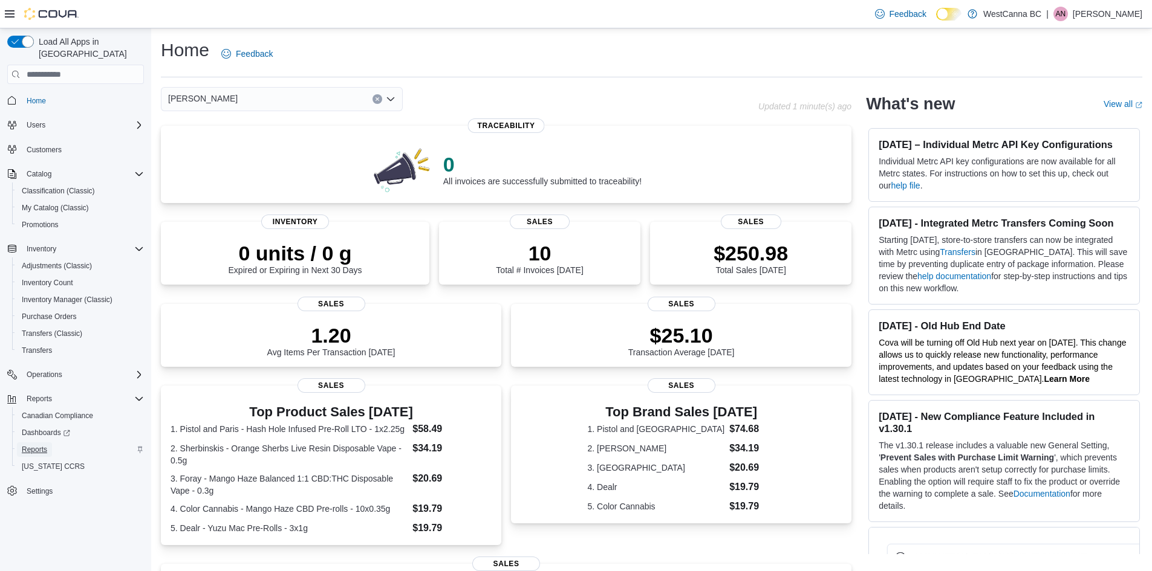
click at [40, 443] on span "Reports" at bounding box center [34, 450] width 25 height 15
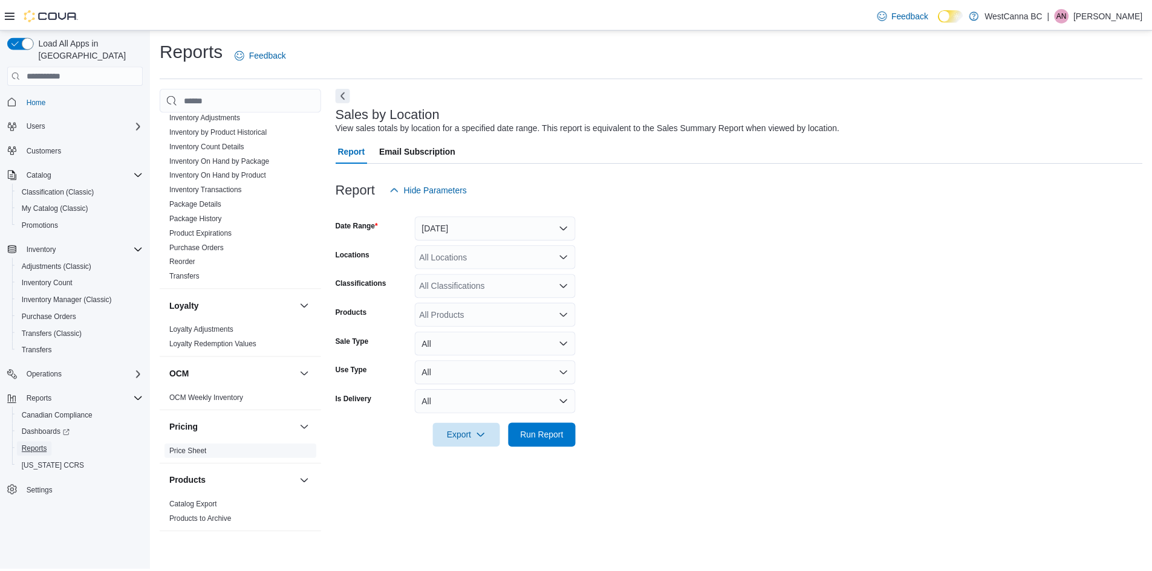
scroll to position [679, 0]
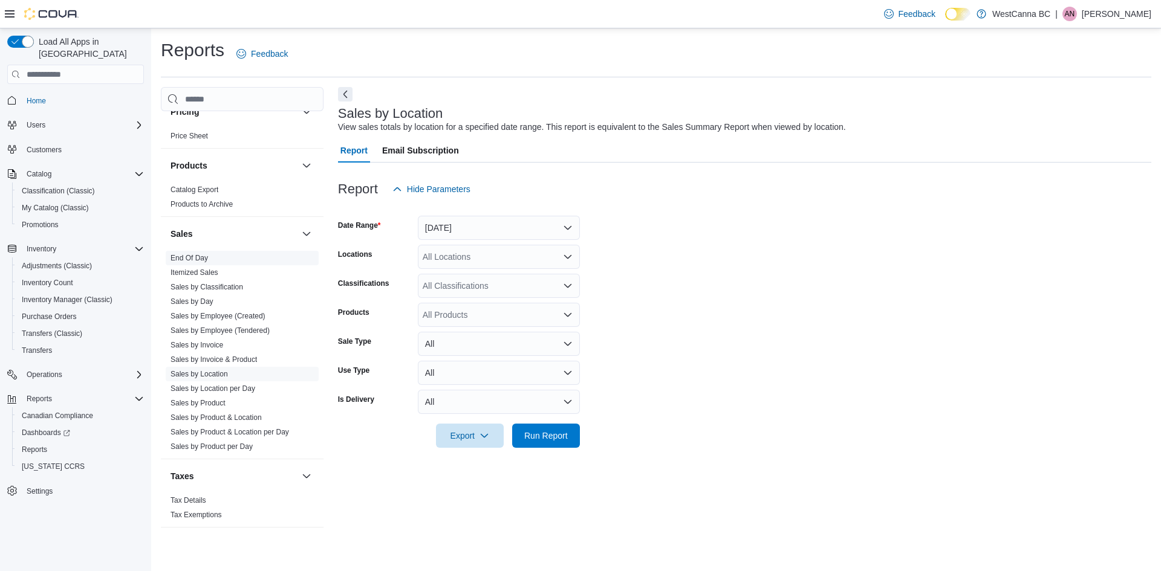
click at [201, 260] on link "End Of Day" at bounding box center [188, 258] width 37 height 8
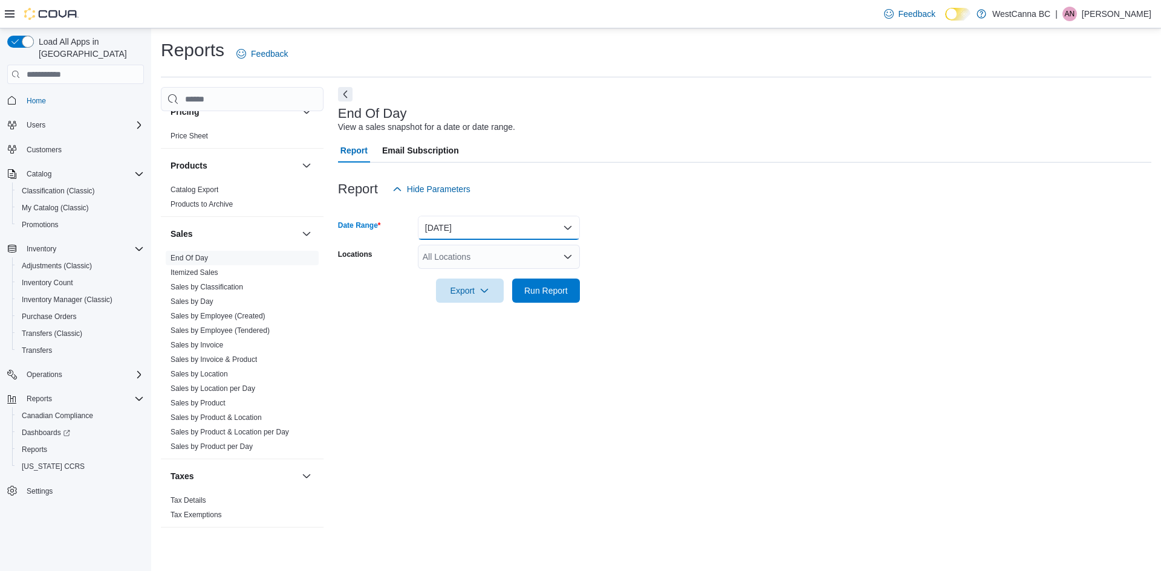
click at [480, 225] on button "Today" at bounding box center [499, 228] width 162 height 24
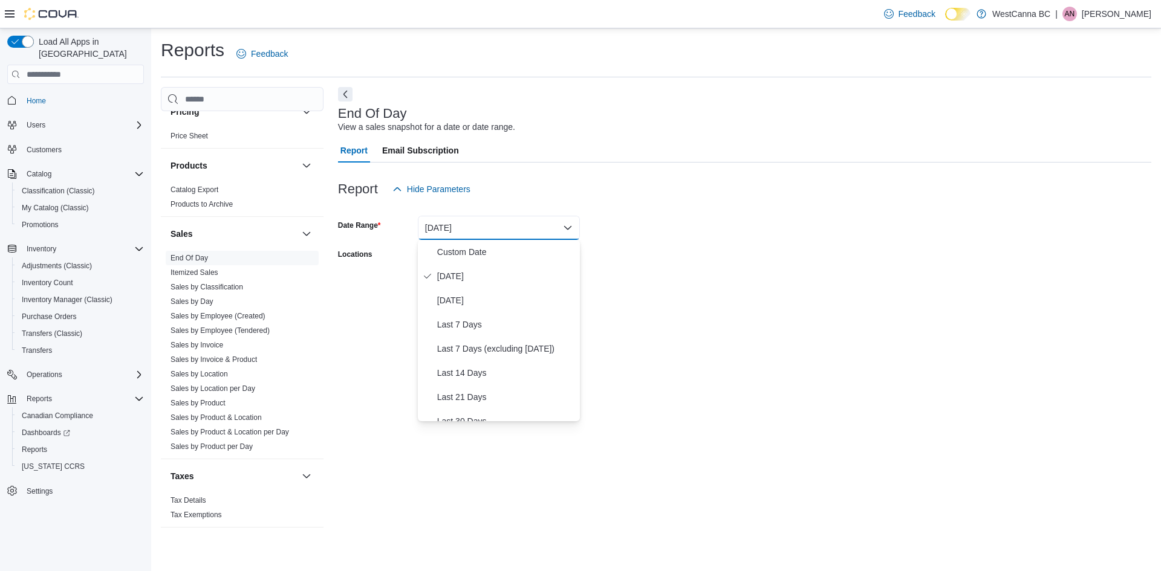
click at [636, 160] on div "Report Email Subscription" at bounding box center [744, 150] width 813 height 24
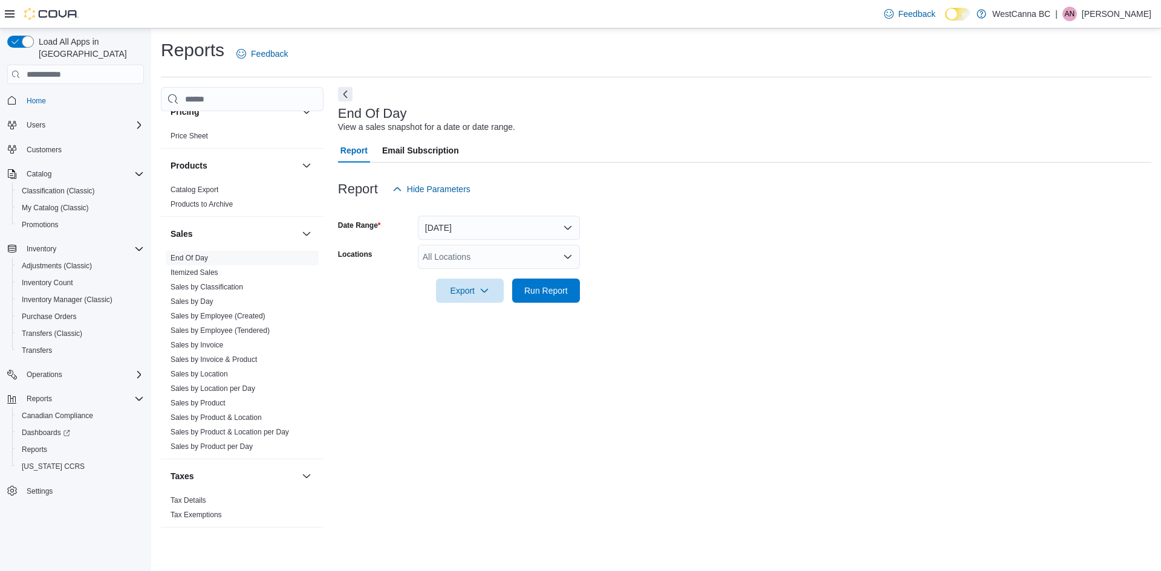
click at [472, 252] on div "All Locations" at bounding box center [499, 257] width 162 height 24
click at [492, 296] on span "WestCanna - Broadway" at bounding box center [514, 295] width 140 height 12
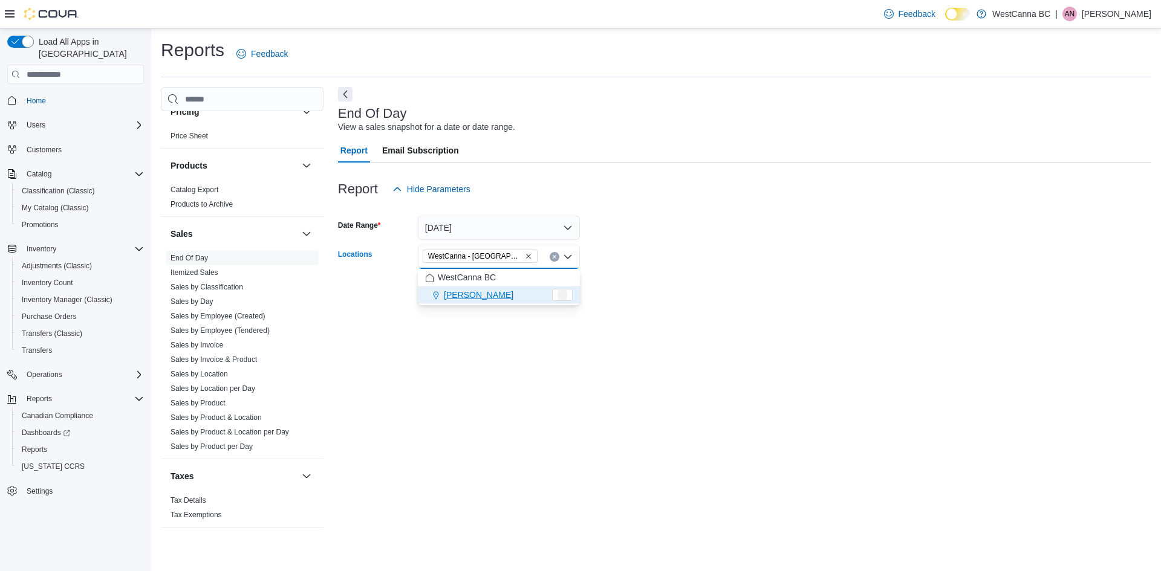
click at [676, 287] on form "Date Range Today Locations WestCanna - Broadway Combo box. Selected. WestCanna …" at bounding box center [744, 252] width 813 height 102
click at [538, 283] on span "Run Report" at bounding box center [545, 290] width 53 height 24
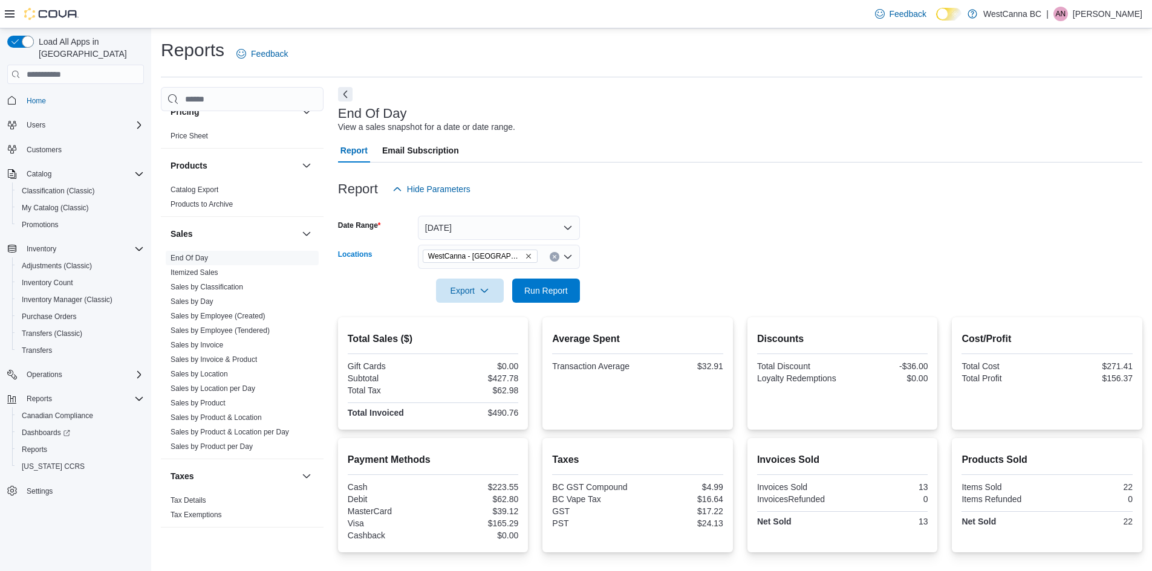
click at [525, 258] on icon "Remove WestCanna - Broadway from selection in this group" at bounding box center [528, 256] width 7 height 7
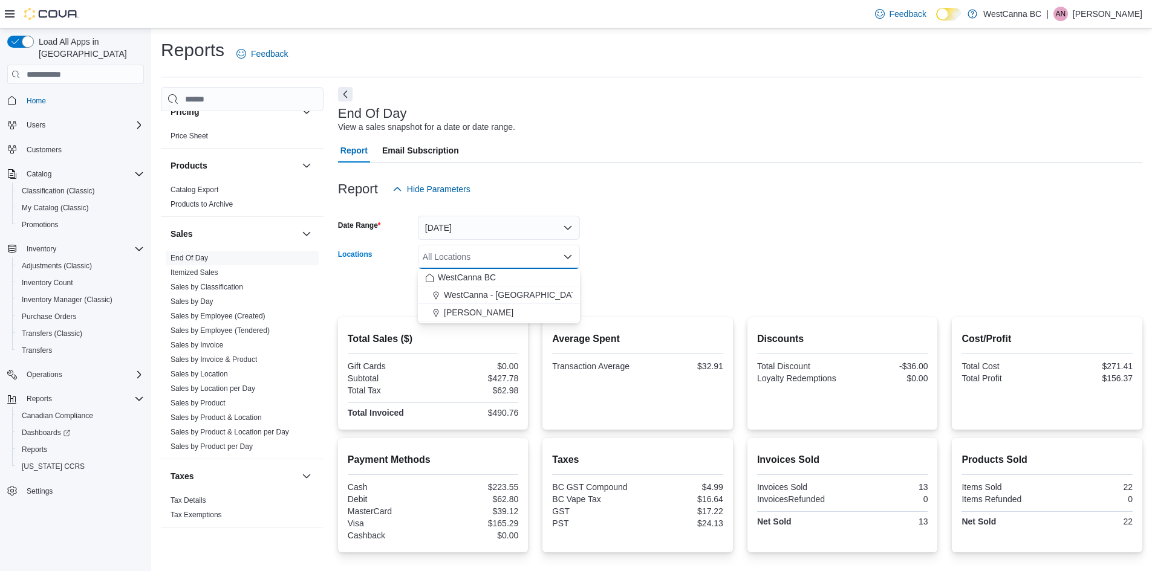
click at [510, 309] on span "WestCanna - Robson" at bounding box center [479, 313] width 70 height 12
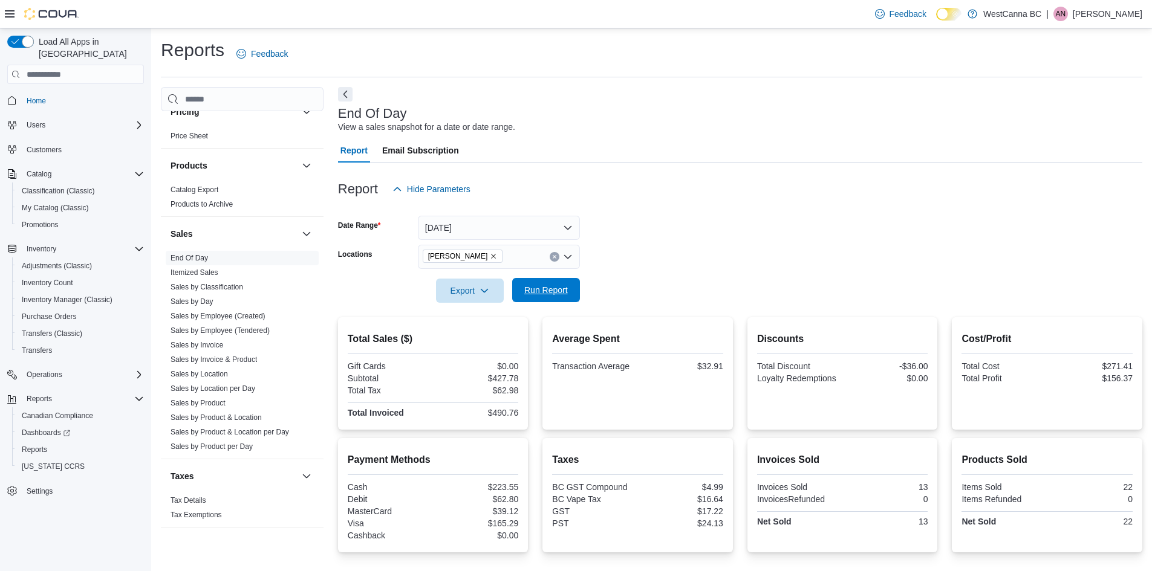
drag, startPoint x: 688, startPoint y: 264, endPoint x: 550, endPoint y: 293, distance: 140.9
click at [687, 264] on form "Date Range Today Locations WestCanna - Robson Export Run Report" at bounding box center [740, 252] width 804 height 102
click at [549, 293] on span "Run Report" at bounding box center [546, 290] width 44 height 12
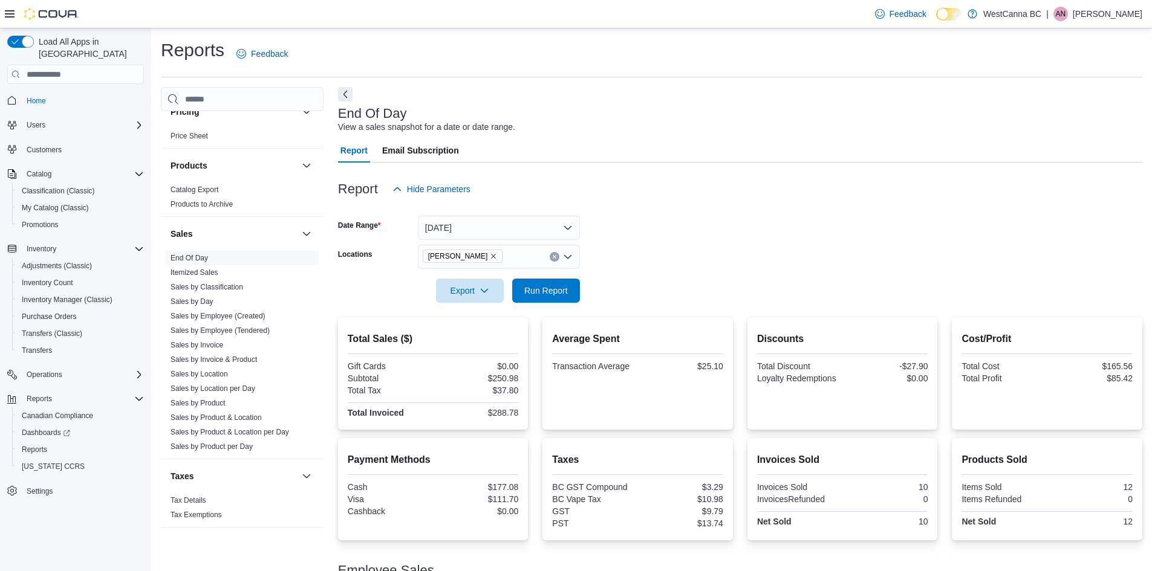
click at [497, 253] on icon "Remove WestCanna - Robson from selection in this group" at bounding box center [493, 256] width 7 height 7
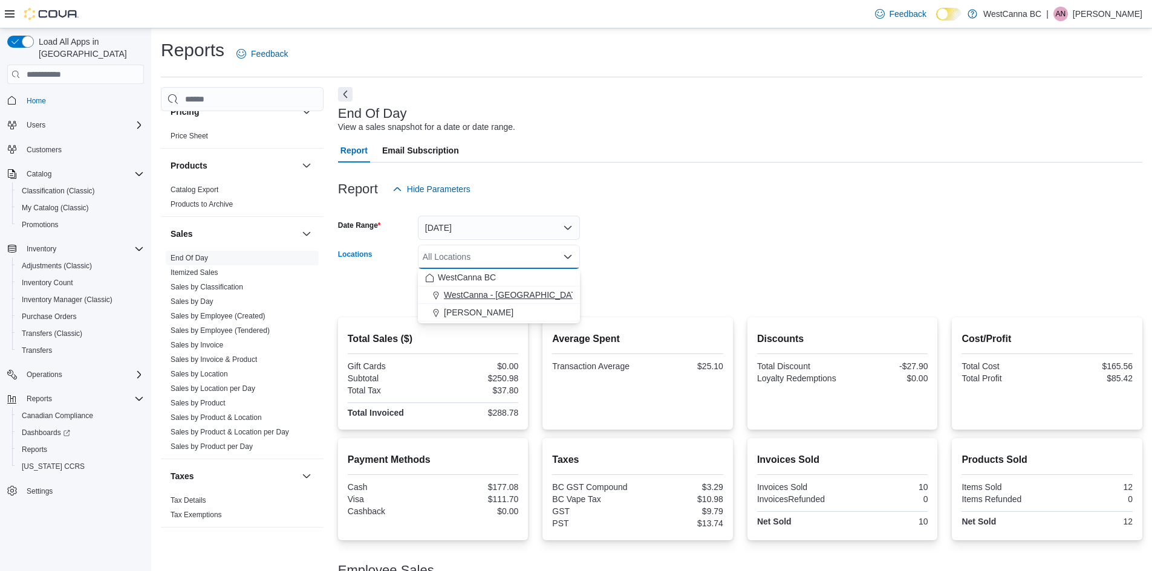
click at [502, 293] on span "WestCanna - Broadway" at bounding box center [514, 295] width 140 height 12
click at [641, 261] on form "Date Range Today Locations WestCanna - Broadway Combo box. Selected. WestCanna …" at bounding box center [740, 252] width 804 height 102
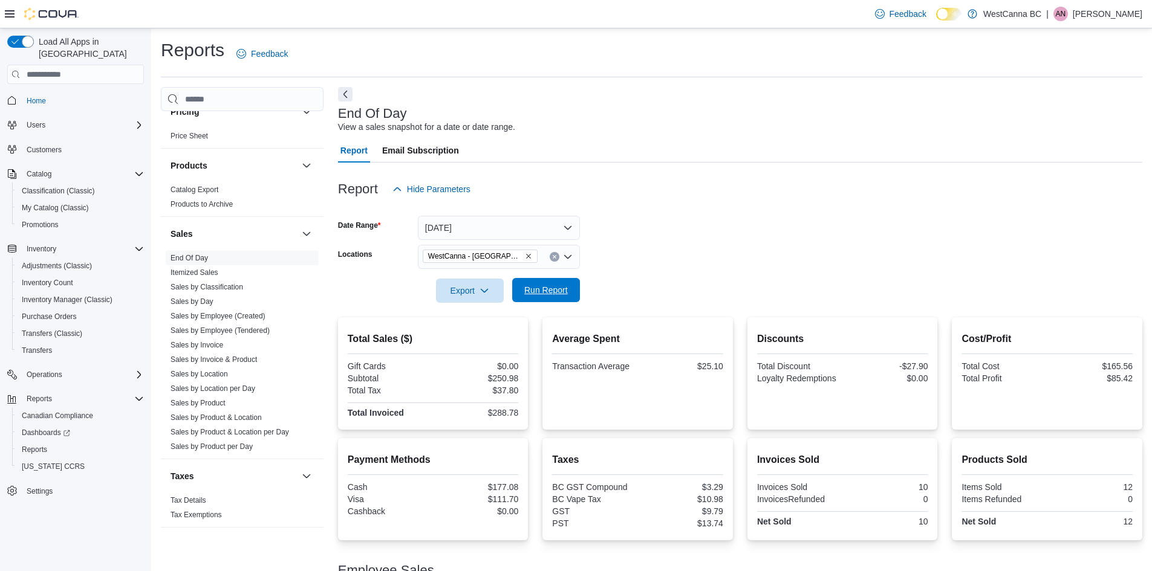
click at [549, 285] on span "Run Report" at bounding box center [546, 290] width 44 height 12
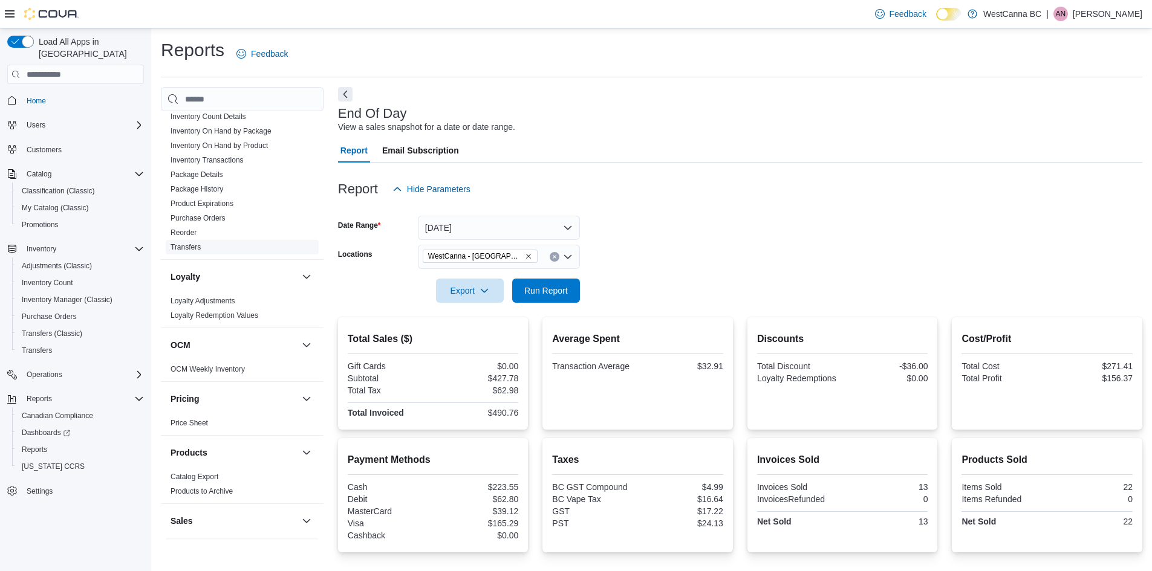
scroll to position [256, 0]
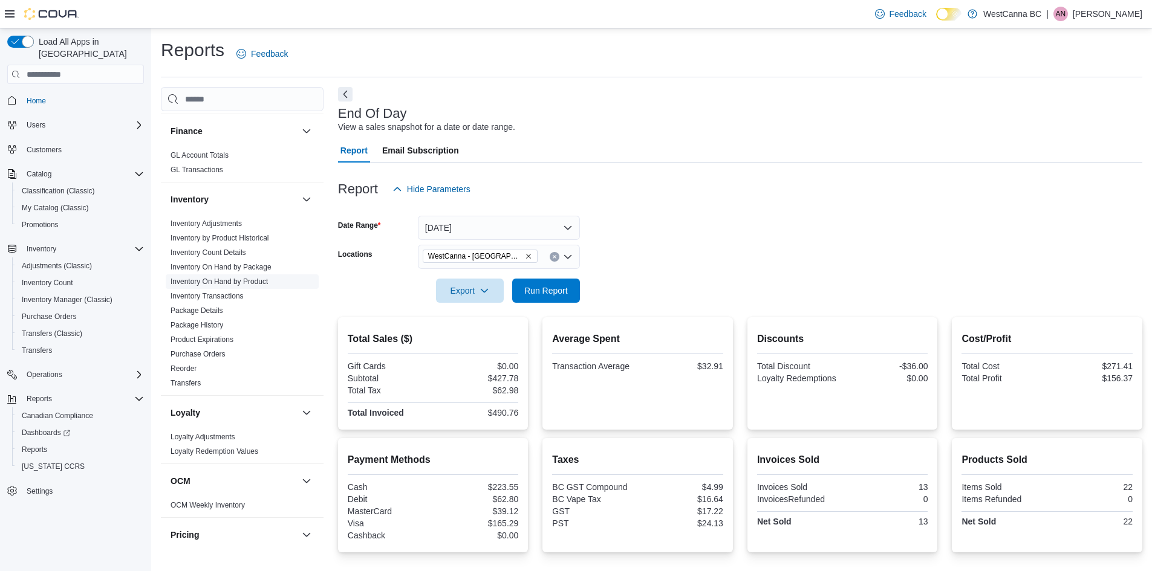
click at [221, 284] on link "Inventory On Hand by Product" at bounding box center [218, 281] width 97 height 8
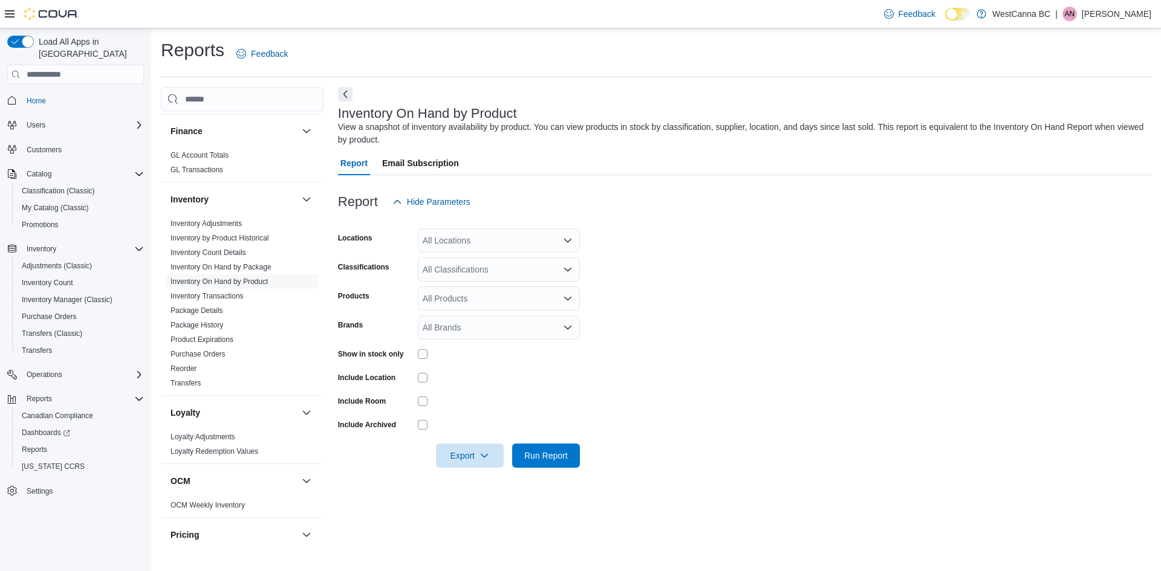
click at [476, 234] on div "All Locations" at bounding box center [499, 241] width 162 height 24
click at [497, 299] on span "WestCanna - Robson" at bounding box center [479, 296] width 70 height 12
click at [739, 314] on form "Locations WestCanna - Robson Combo box. Selected. WestCanna - Robson. Press Bac…" at bounding box center [744, 341] width 813 height 254
click at [553, 274] on div "All Classifications" at bounding box center [499, 270] width 162 height 24
click at [476, 311] on div "Flower" at bounding box center [499, 308] width 148 height 12
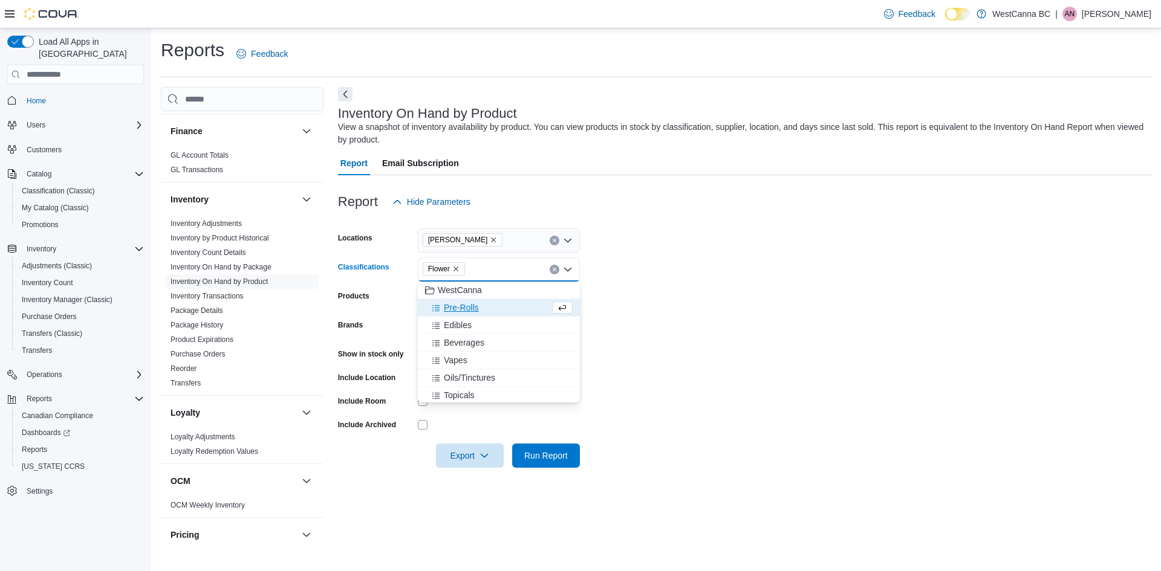
click at [632, 381] on form "Locations WestCanna - Robson Classifications Flower Combo box. Selected. Flower…" at bounding box center [744, 341] width 813 height 254
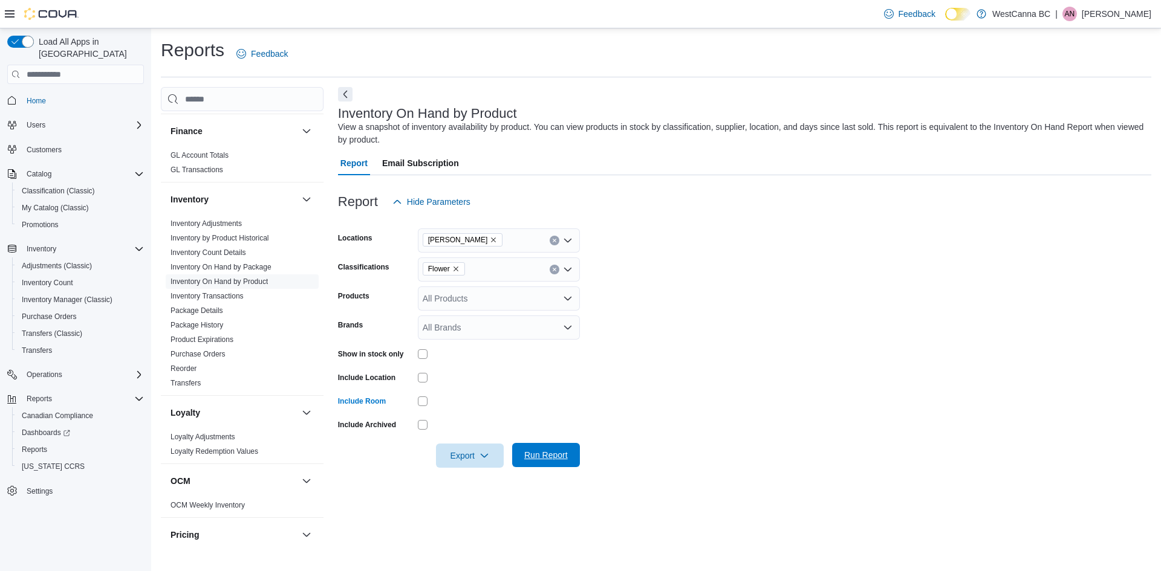
click at [533, 456] on span "Run Report" at bounding box center [546, 455] width 44 height 12
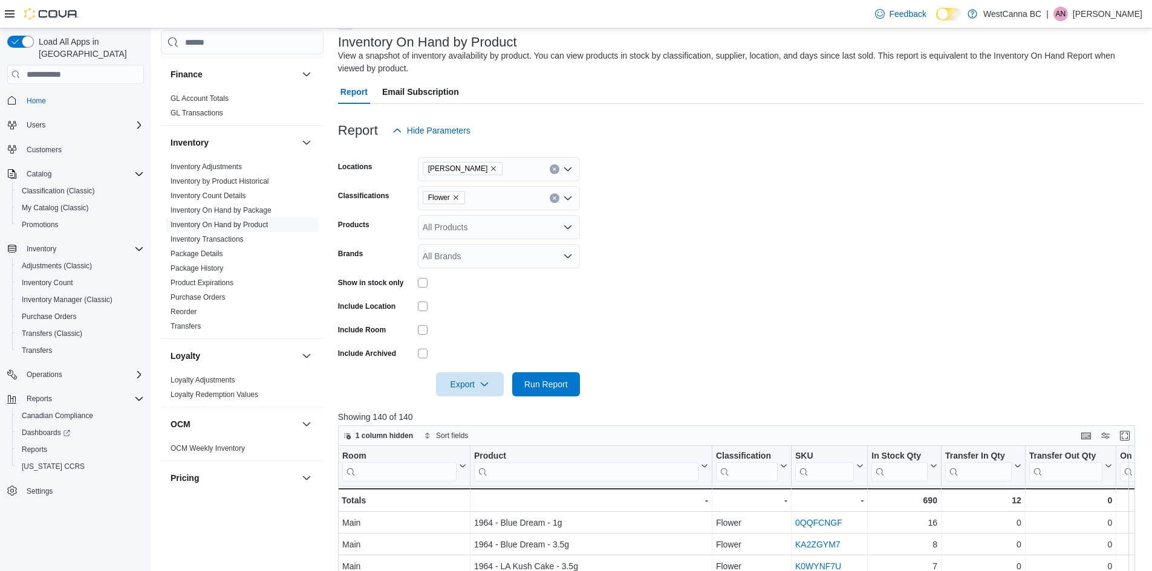
scroll to position [121, 0]
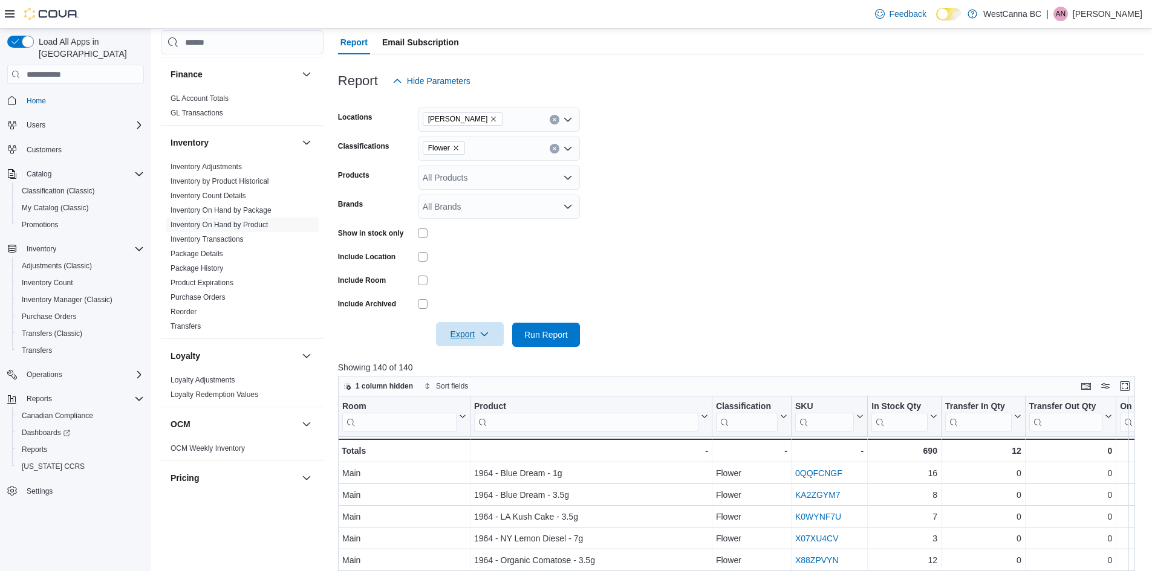
click at [480, 339] on icon "button" at bounding box center [484, 334] width 10 height 10
click at [479, 359] on span "Export to Excel" at bounding box center [471, 359] width 54 height 10
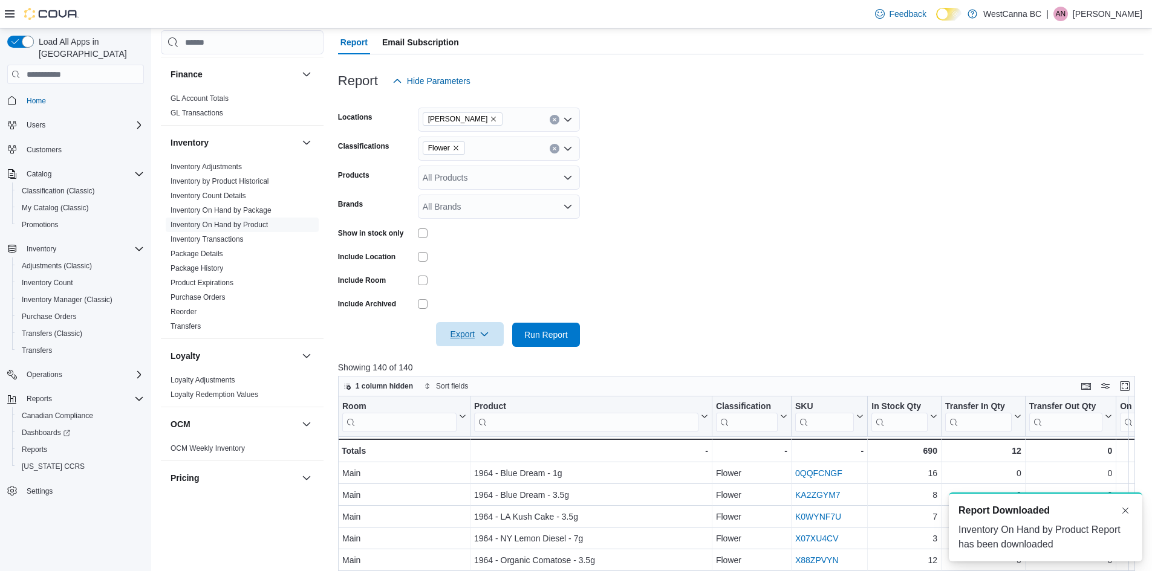
scroll to position [0, 0]
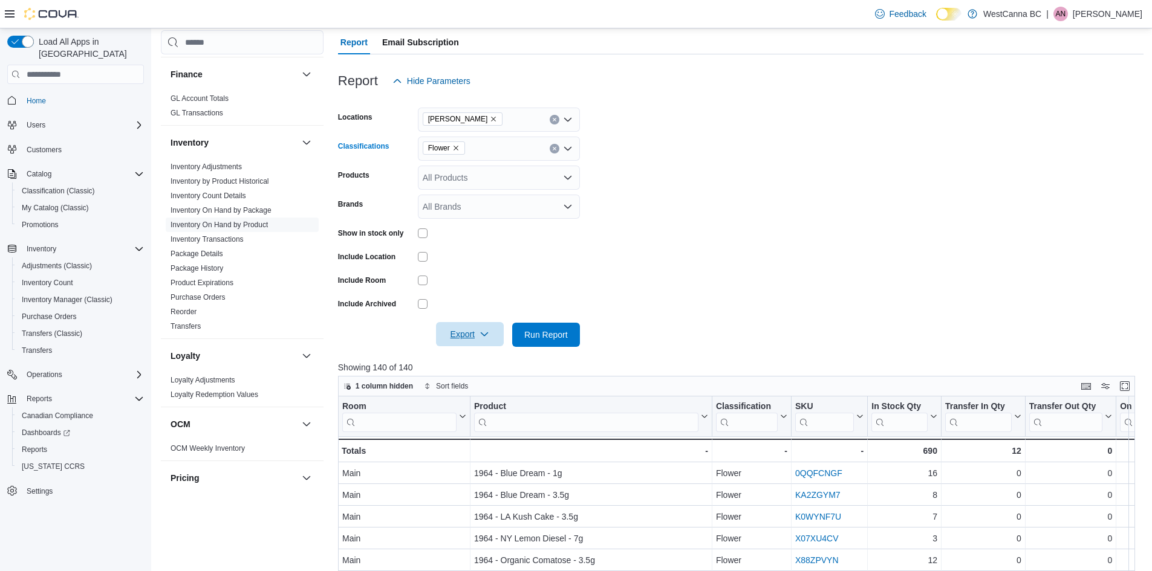
click at [455, 148] on icon "Remove Flower from selection in this group" at bounding box center [455, 148] width 5 height 5
click at [455, 209] on span "Pre-Rolls" at bounding box center [461, 204] width 35 height 12
click at [667, 245] on form "Locations WestCanna - Robson Classifications Pre-Rolls Combo box. Selected. Pre…" at bounding box center [740, 220] width 805 height 254
click at [545, 340] on span "Run Report" at bounding box center [546, 334] width 44 height 12
click at [459, 341] on span "Export" at bounding box center [469, 334] width 53 height 24
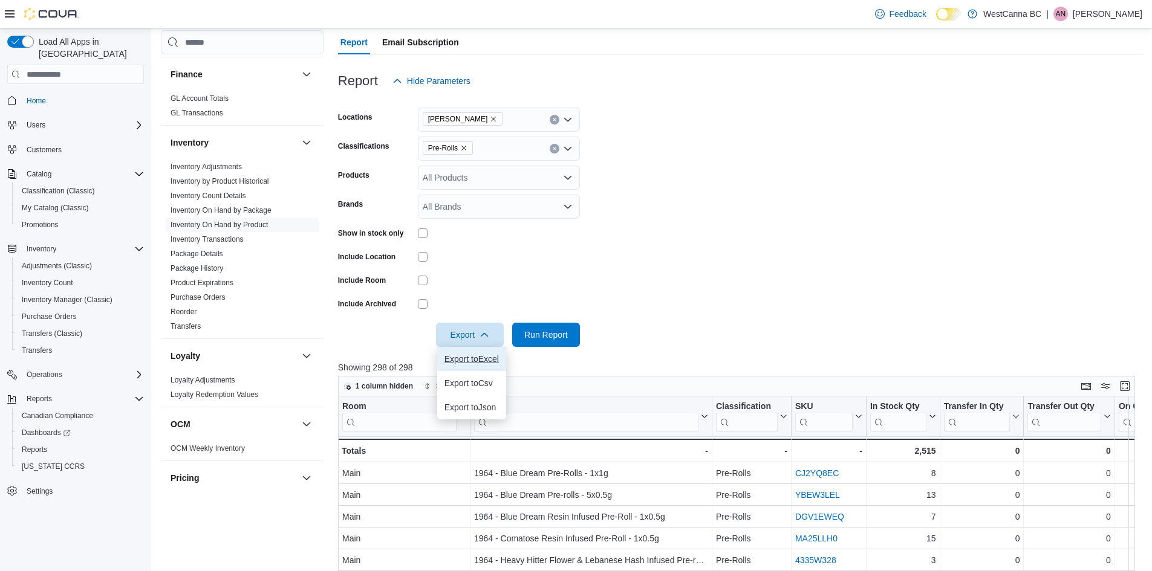
click at [472, 358] on span "Export to Excel" at bounding box center [471, 359] width 54 height 10
click at [466, 145] on icon "Remove Pre-Rolls from selection in this group" at bounding box center [463, 147] width 7 height 7
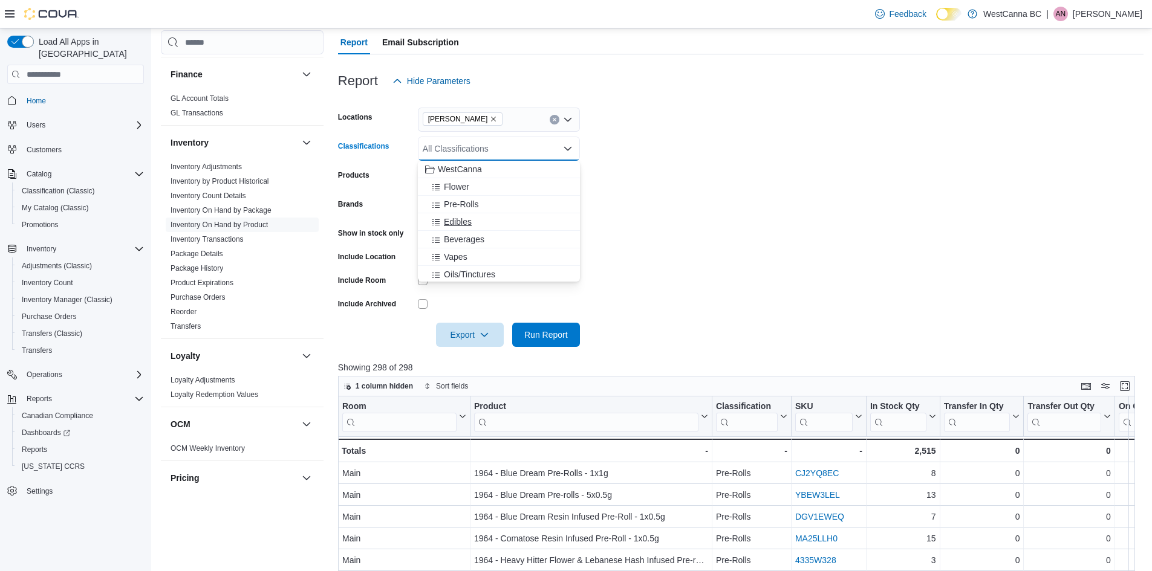
click at [462, 222] on span "Edibles" at bounding box center [458, 222] width 28 height 12
click at [632, 219] on form "Locations WestCanna - Robson Classifications Edibles Combo box. Selected. Edibl…" at bounding box center [740, 220] width 805 height 254
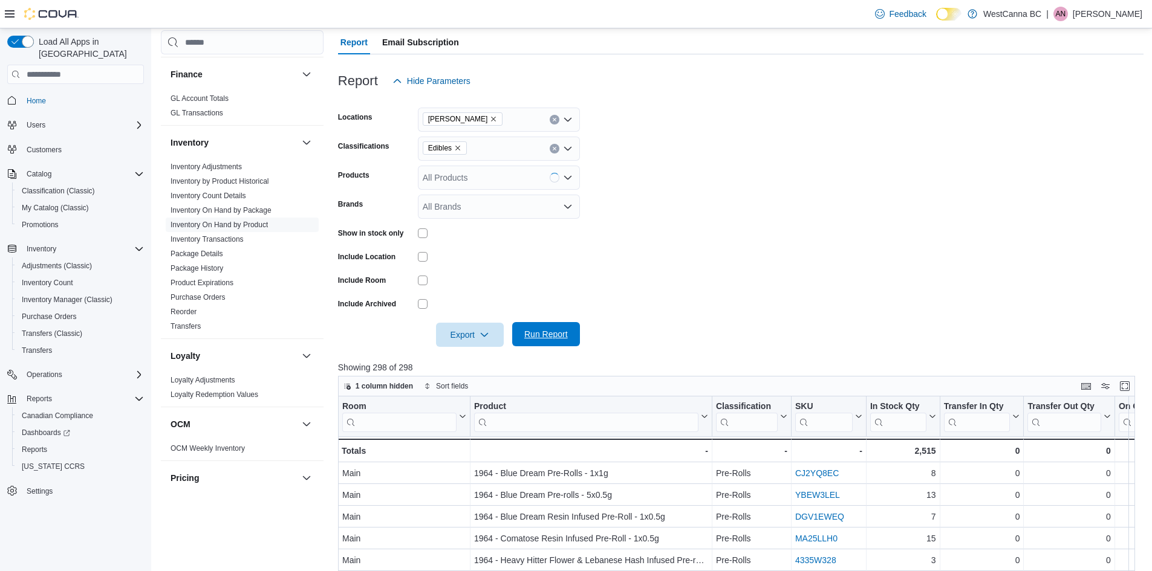
click at [537, 337] on span "Run Report" at bounding box center [546, 334] width 44 height 12
click at [478, 337] on span "Export" at bounding box center [469, 334] width 53 height 24
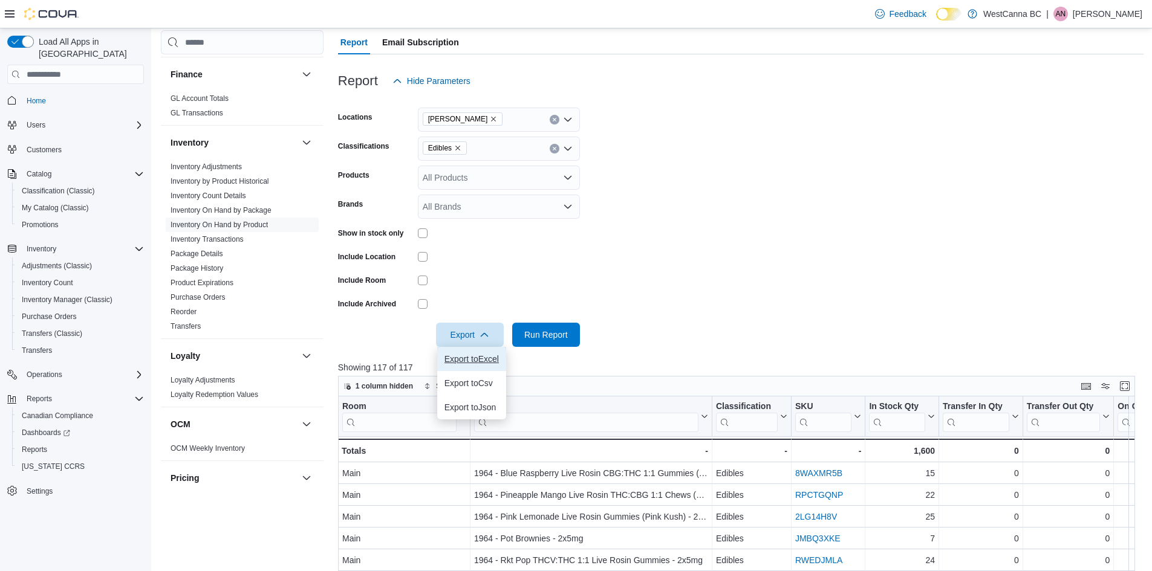
click at [470, 357] on span "Export to Excel" at bounding box center [471, 359] width 54 height 10
click at [826, 264] on form "Locations WestCanna - Robson Classifications Edibles Products All Products Bran…" at bounding box center [740, 220] width 805 height 254
click at [456, 147] on icon "Remove Edibles from selection in this group" at bounding box center [457, 147] width 7 height 7
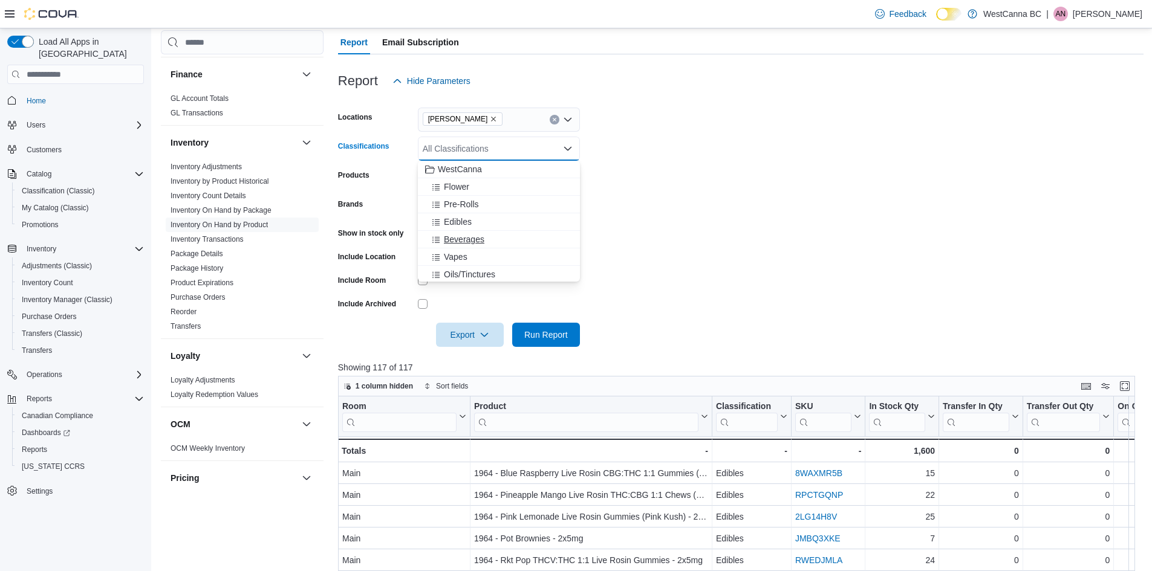
click at [476, 236] on span "Beverages" at bounding box center [464, 239] width 41 height 12
click at [600, 223] on form "Locations WestCanna - Robson Classifications Beverages Combo box. Selected. Bev…" at bounding box center [740, 220] width 805 height 254
click at [560, 337] on span "Run Report" at bounding box center [546, 334] width 44 height 12
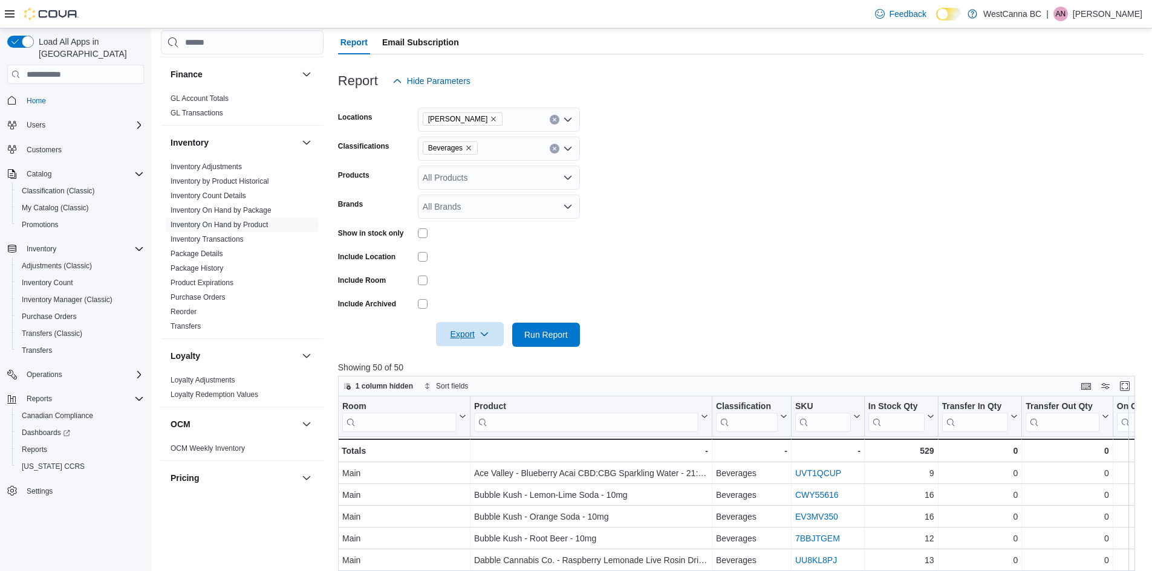
click at [467, 341] on span "Export" at bounding box center [469, 334] width 53 height 24
click at [469, 360] on span "Export to Excel" at bounding box center [471, 359] width 54 height 10
click at [472, 145] on span "Beverages" at bounding box center [450, 147] width 55 height 13
click at [469, 145] on icon "Remove Beverages from selection in this group" at bounding box center [468, 147] width 7 height 7
click at [464, 261] on span "Vapes" at bounding box center [456, 257] width 24 height 12
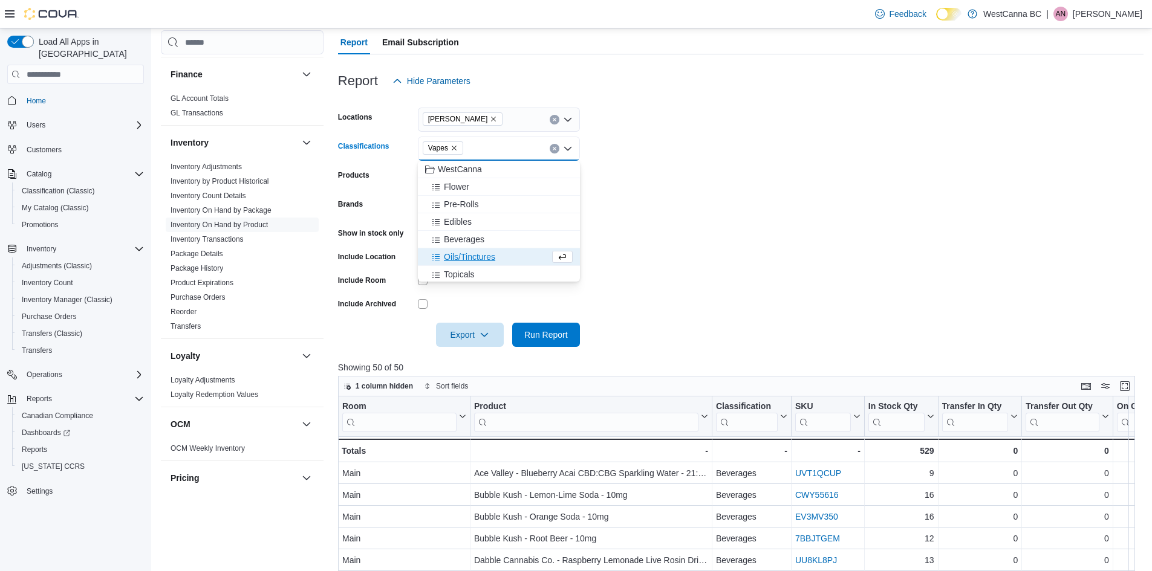
click at [754, 252] on form "Locations WestCanna - Robson Classifications Vapes Combo box. Selected. Vapes. …" at bounding box center [740, 220] width 805 height 254
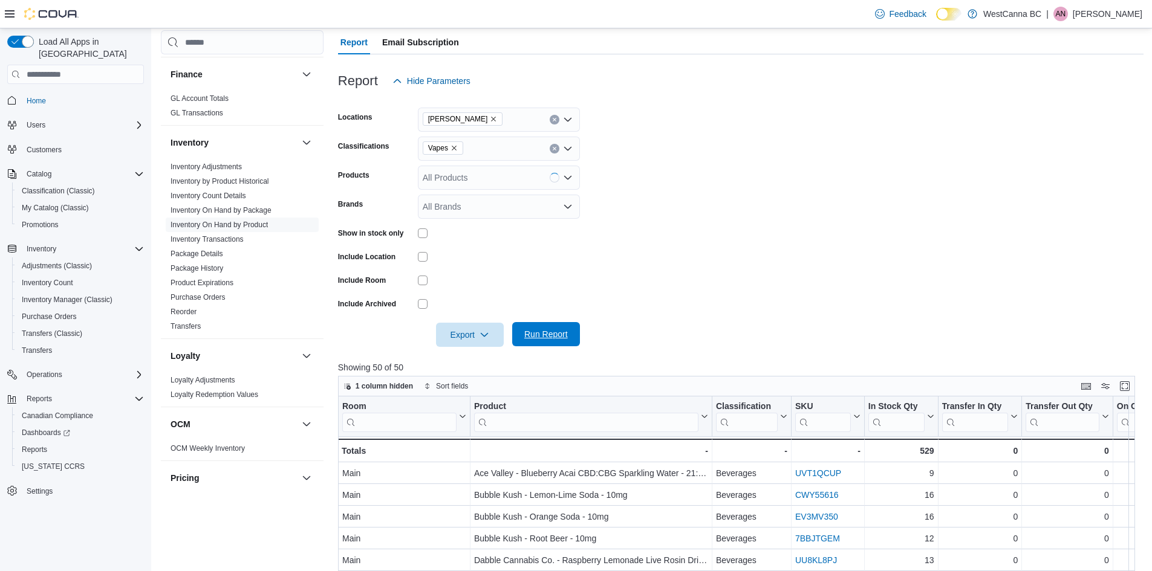
click at [552, 329] on span "Run Report" at bounding box center [545, 334] width 53 height 24
click at [482, 330] on span "Export" at bounding box center [469, 334] width 53 height 24
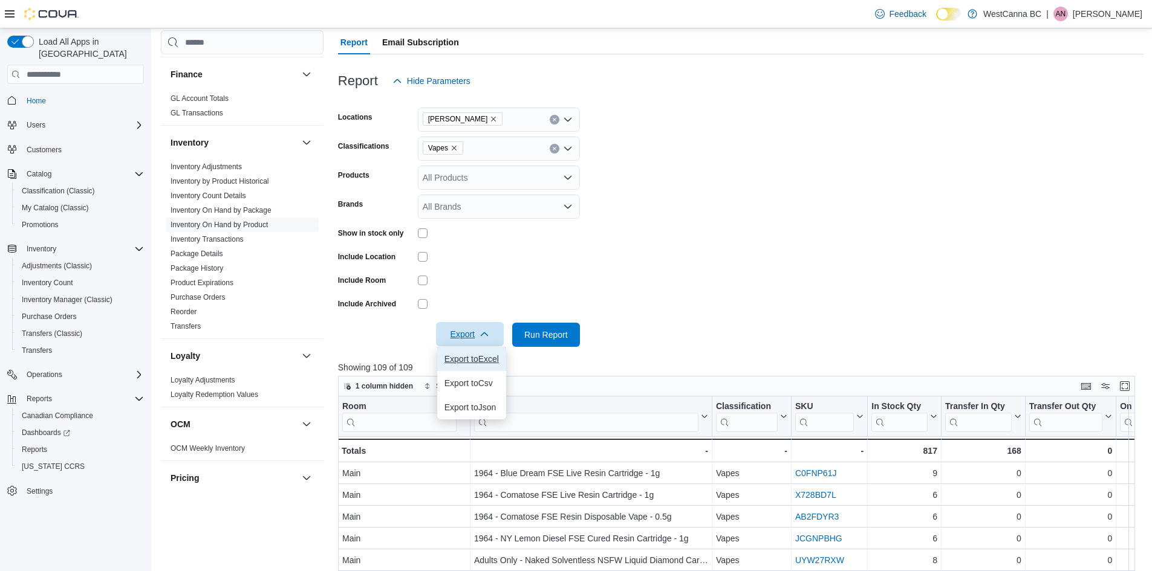
click at [465, 367] on button "Export to Excel" at bounding box center [471, 359] width 69 height 24
click at [452, 146] on icon "Remove Vapes from selection in this group" at bounding box center [453, 147] width 7 height 7
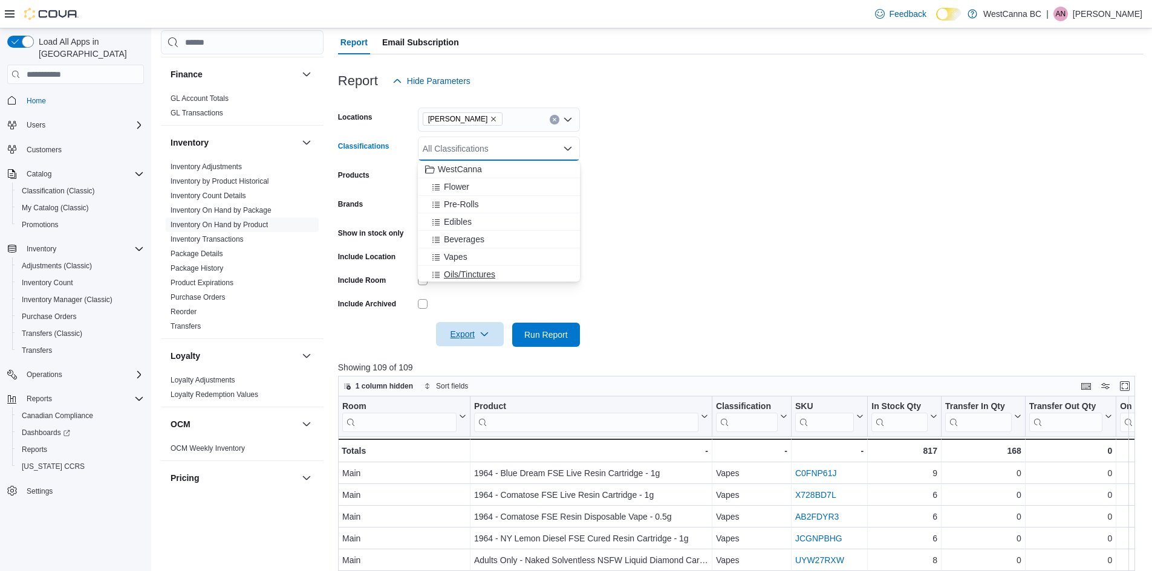
click at [467, 273] on span "Oils/Tinctures" at bounding box center [469, 274] width 51 height 12
click at [709, 271] on form "Locations WestCanna - Robson Classifications Oils/Tinctures Combo box. Selected…" at bounding box center [740, 220] width 805 height 254
click at [557, 337] on span "Run Report" at bounding box center [546, 334] width 44 height 12
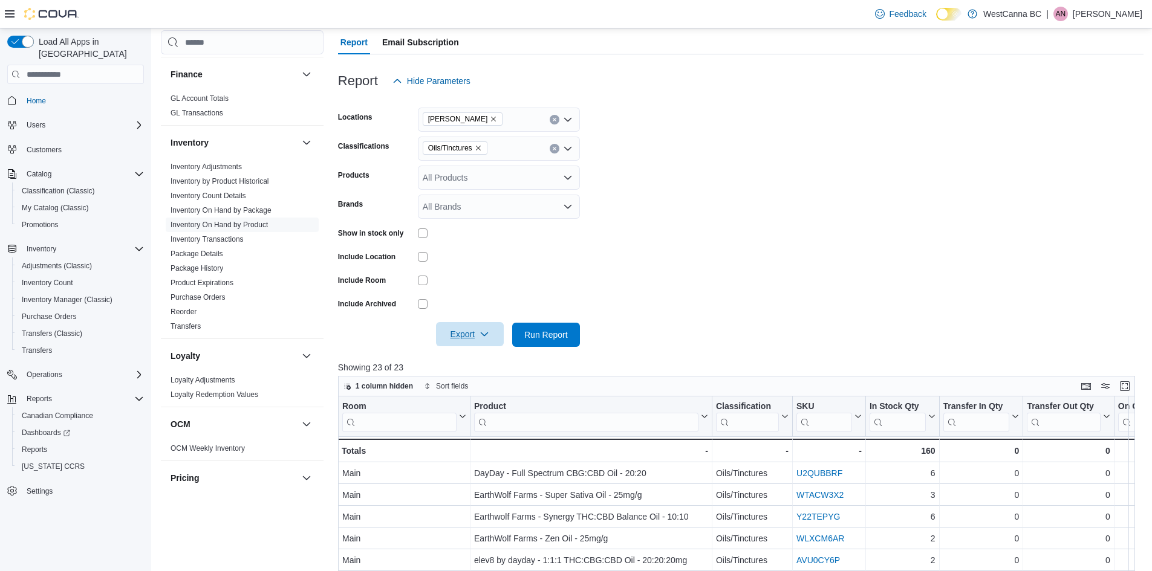
click at [454, 334] on span "Export" at bounding box center [469, 334] width 53 height 24
click at [477, 356] on span "Export to Excel" at bounding box center [471, 359] width 54 height 10
click at [481, 145] on icon "Remove Oils/Tinctures from selection in this group" at bounding box center [478, 147] width 7 height 7
click at [466, 231] on span "Topicals" at bounding box center [459, 232] width 31 height 12
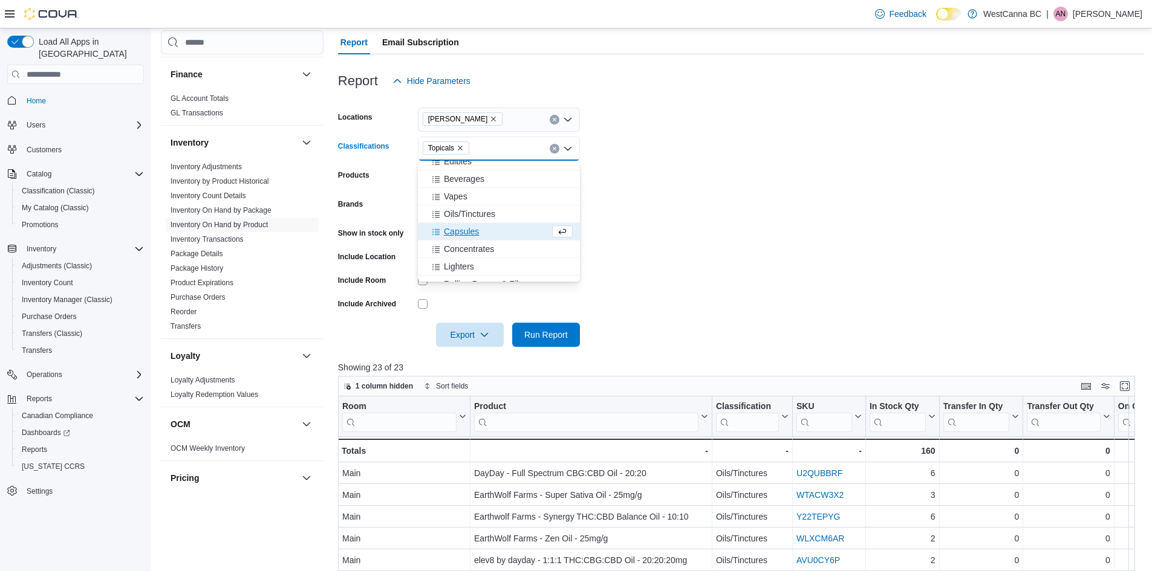
click at [729, 247] on form "Locations WestCanna - Robson Classifications Topicals Combo box. Selected. Topi…" at bounding box center [740, 220] width 805 height 254
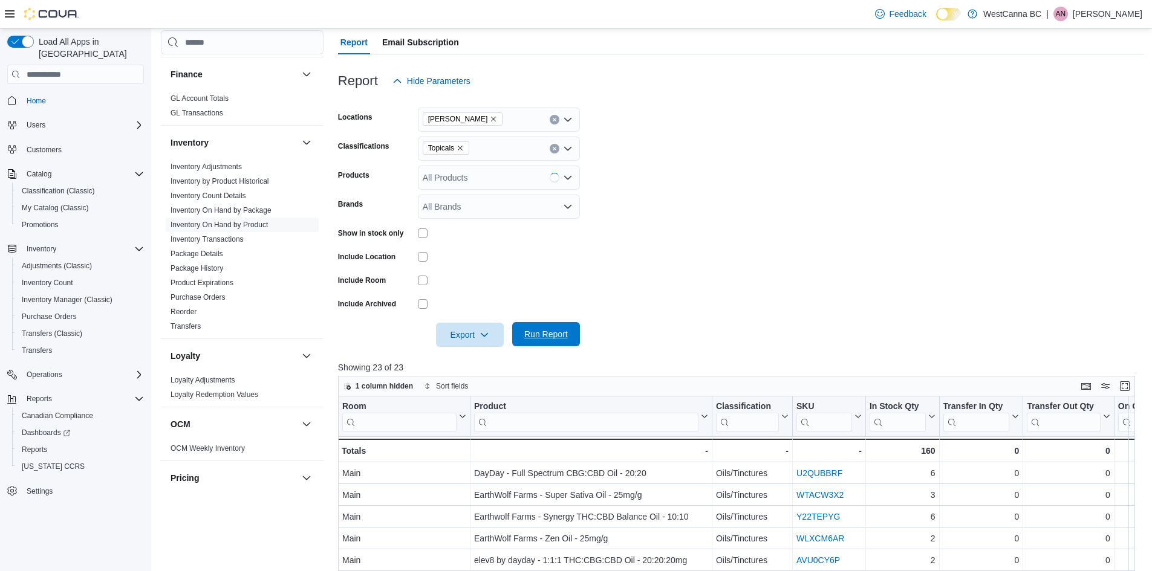
click at [529, 334] on span "Run Report" at bounding box center [546, 334] width 44 height 12
click at [472, 332] on span "Export" at bounding box center [469, 334] width 53 height 24
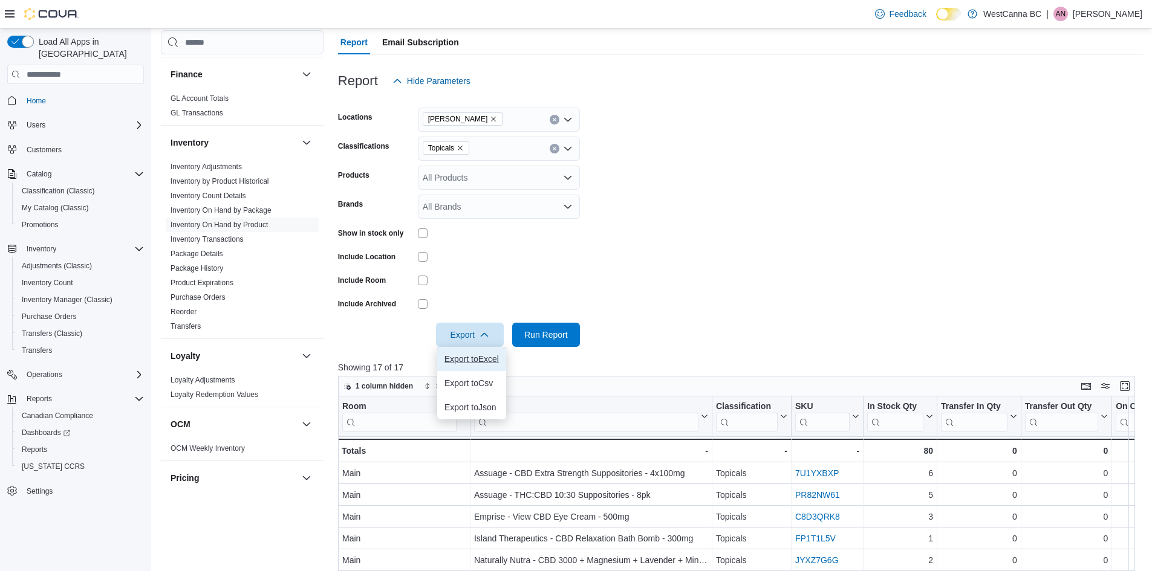
click at [470, 354] on span "Export to Excel" at bounding box center [471, 359] width 54 height 10
click at [461, 146] on icon "Remove Topicals from selection in this group" at bounding box center [459, 147] width 7 height 7
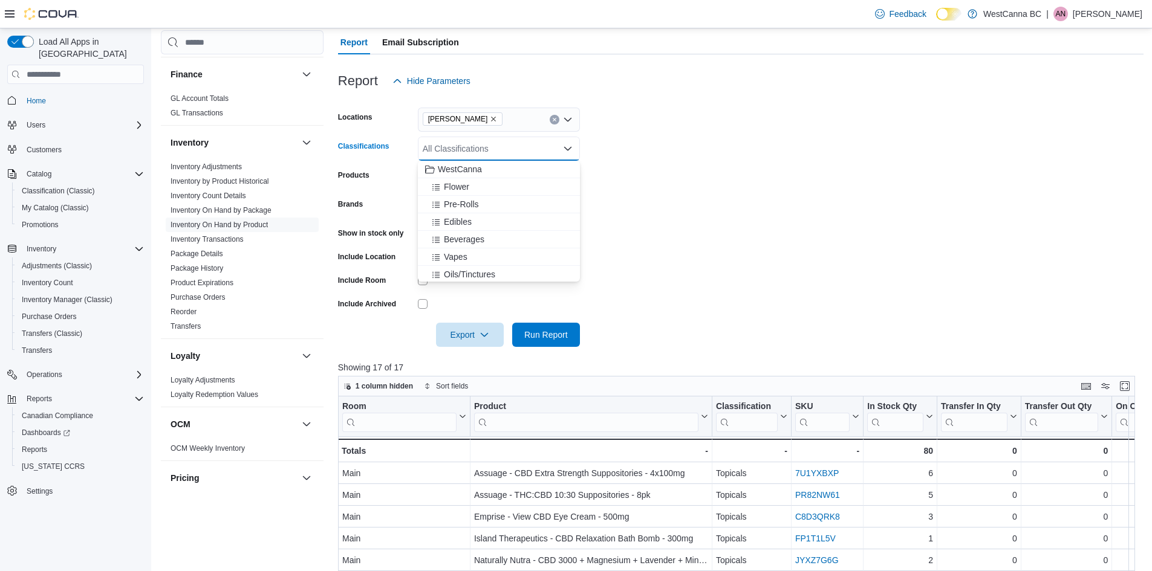
scroll to position [60, 0]
click at [467, 253] on span "Capsules" at bounding box center [461, 249] width 35 height 12
click at [721, 262] on form "Locations WestCanna - Robson Classifications Capsules Combo box. Selected. Caps…" at bounding box center [740, 220] width 805 height 254
click at [561, 337] on span "Run Report" at bounding box center [546, 334] width 44 height 12
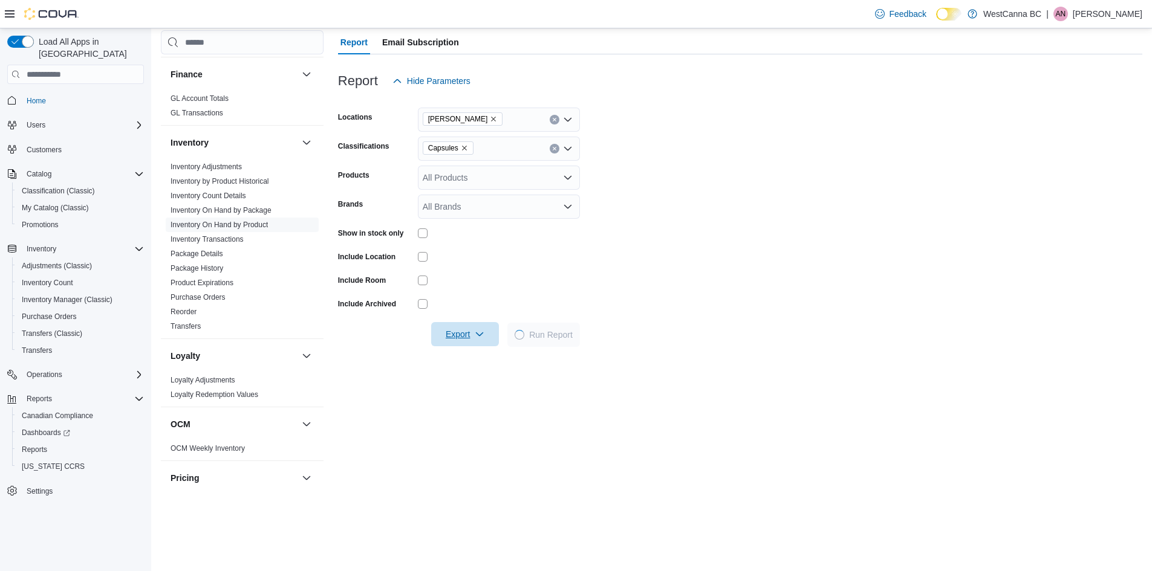
click at [484, 339] on icon "button" at bounding box center [480, 334] width 10 height 10
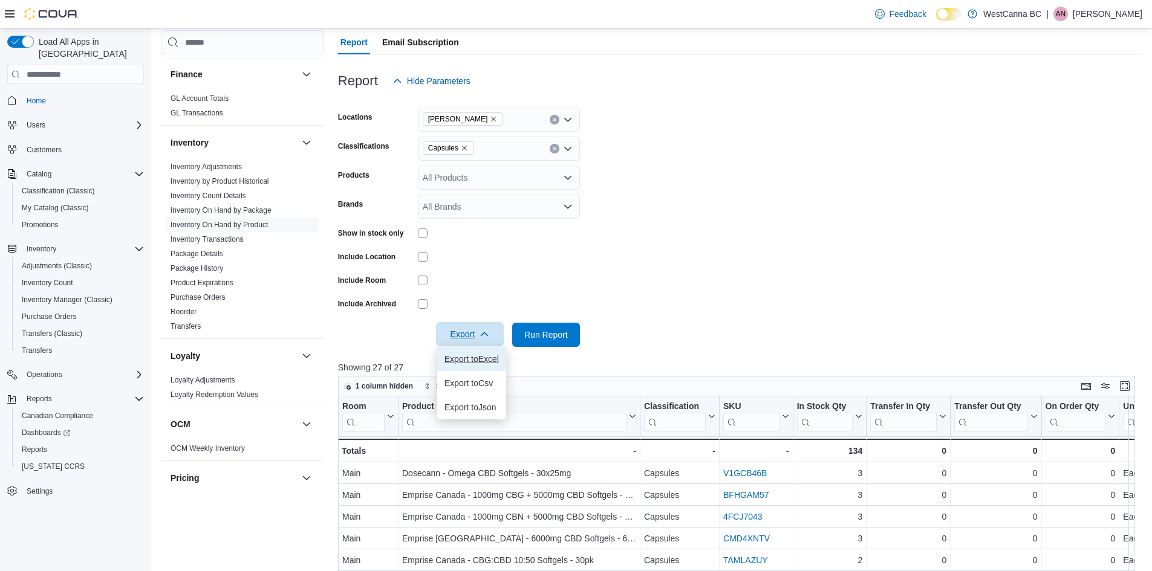
click at [466, 355] on span "Export to Excel" at bounding box center [471, 359] width 54 height 10
click at [464, 149] on icon "Remove Capsules from selection in this group" at bounding box center [464, 147] width 7 height 7
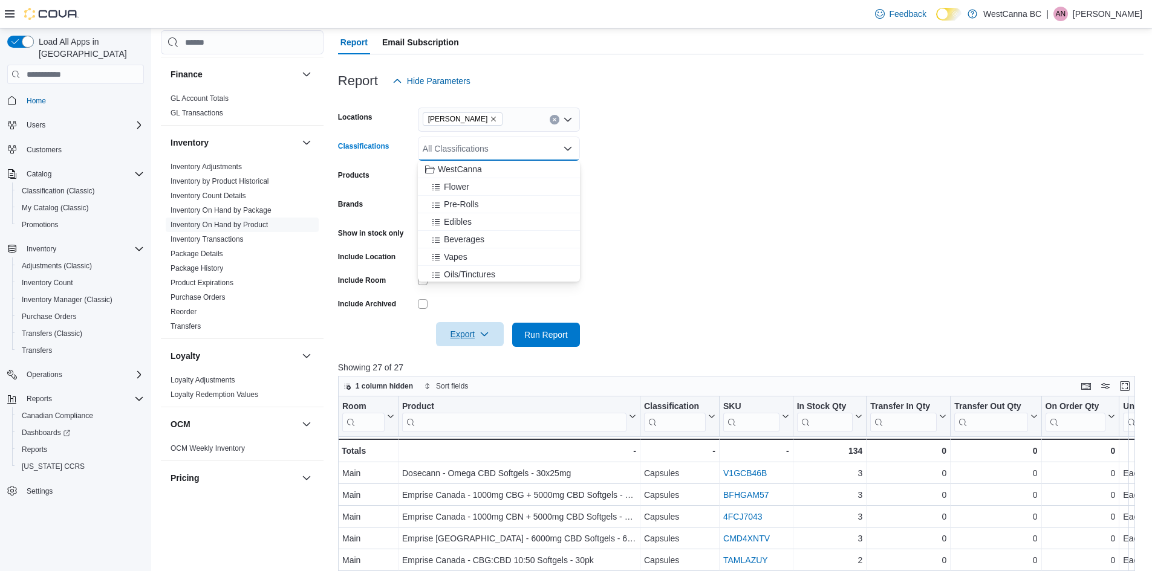
scroll to position [60, 0]
click at [471, 265] on span "Concentrates" at bounding box center [469, 267] width 50 height 12
click at [635, 236] on form "Locations WestCanna - Robson Classifications Concentrates Combo box. Selected. …" at bounding box center [740, 220] width 805 height 254
click at [543, 331] on span "Run Report" at bounding box center [546, 334] width 44 height 12
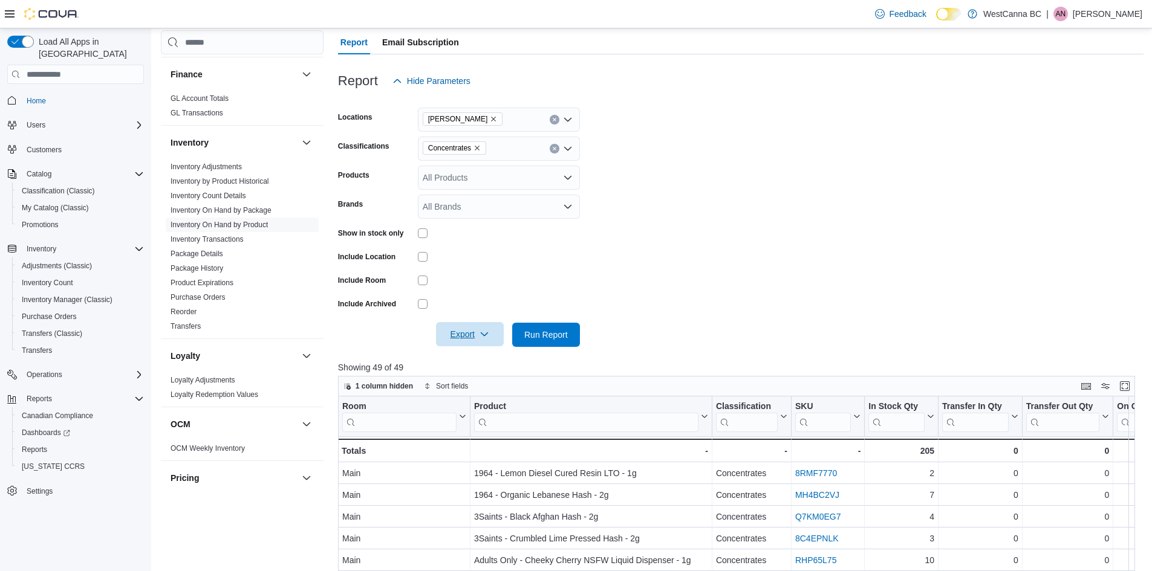
click at [477, 334] on span "Export" at bounding box center [469, 334] width 53 height 24
click at [475, 352] on button "Export to Excel" at bounding box center [471, 359] width 69 height 24
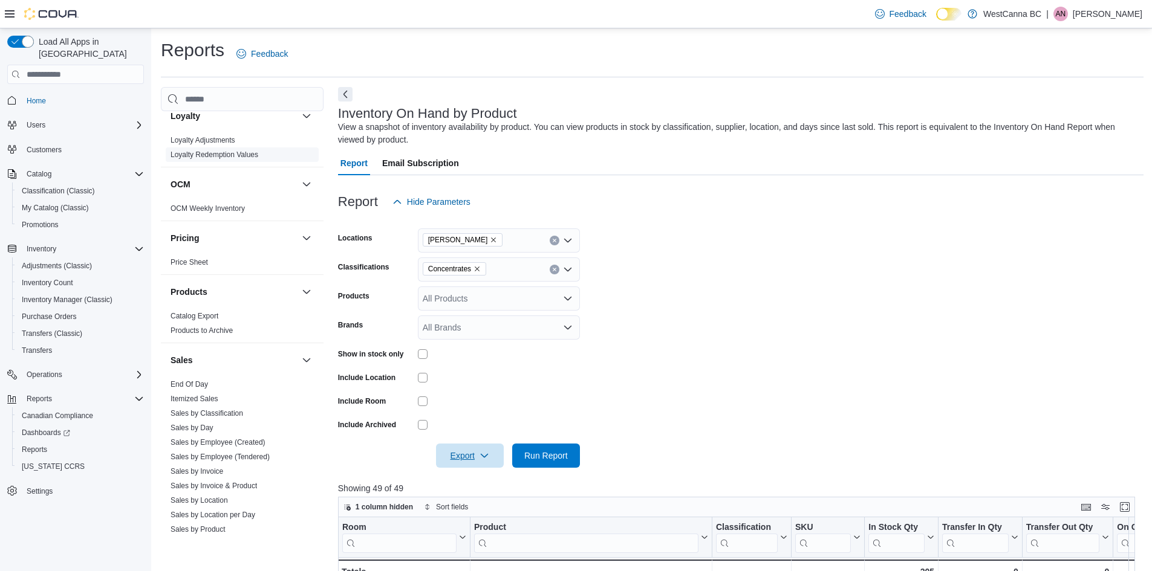
scroll to position [558, 0]
click at [202, 378] on link "End Of Day" at bounding box center [188, 379] width 37 height 8
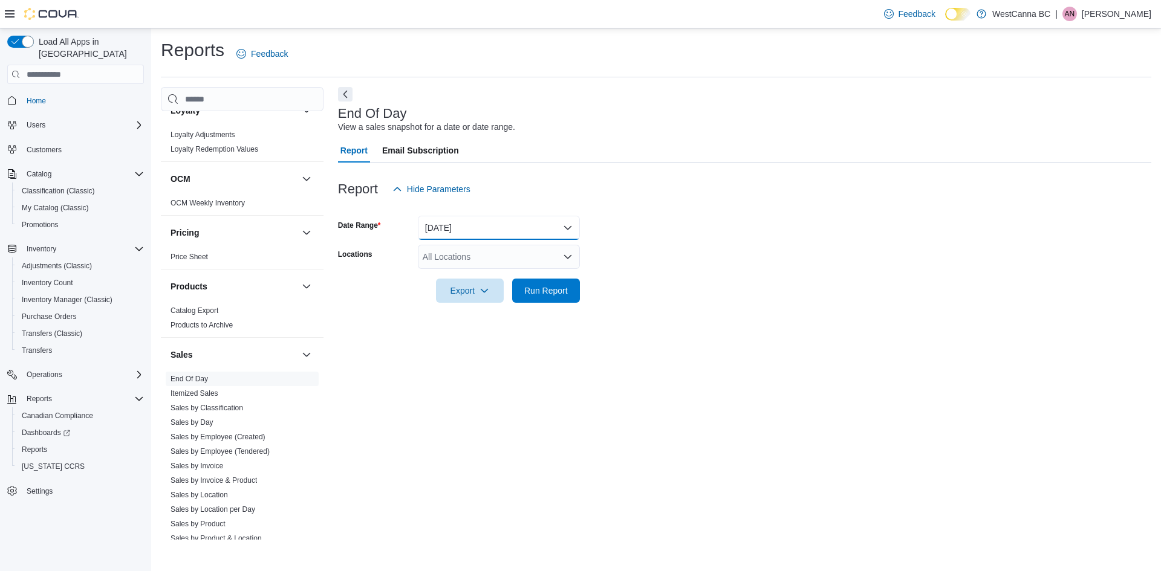
click at [476, 235] on button "Today" at bounding box center [499, 228] width 162 height 24
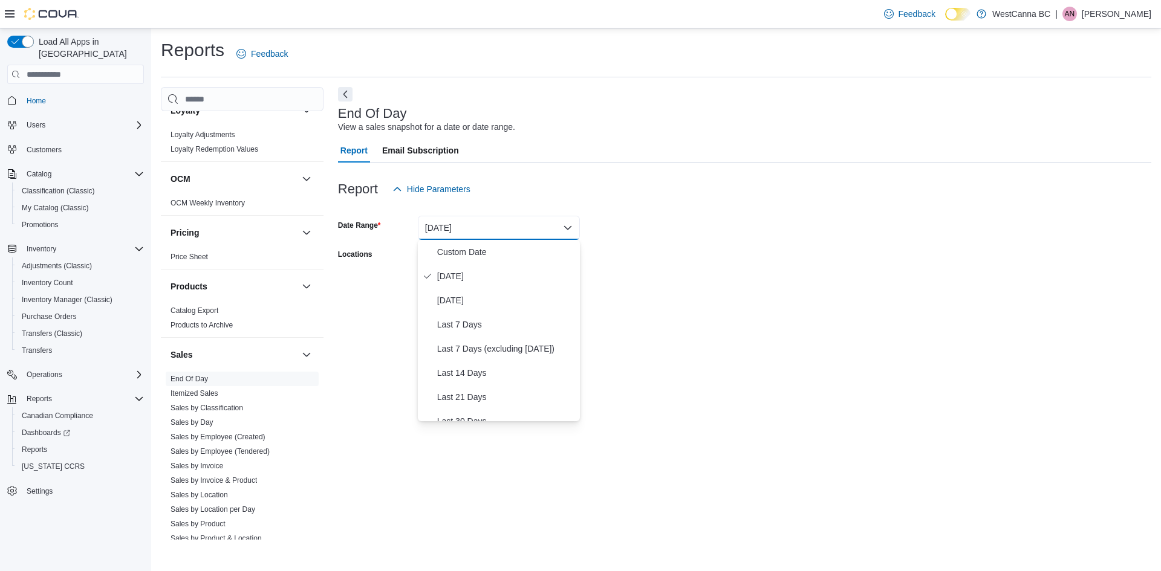
click at [697, 208] on div at bounding box center [744, 208] width 813 height 15
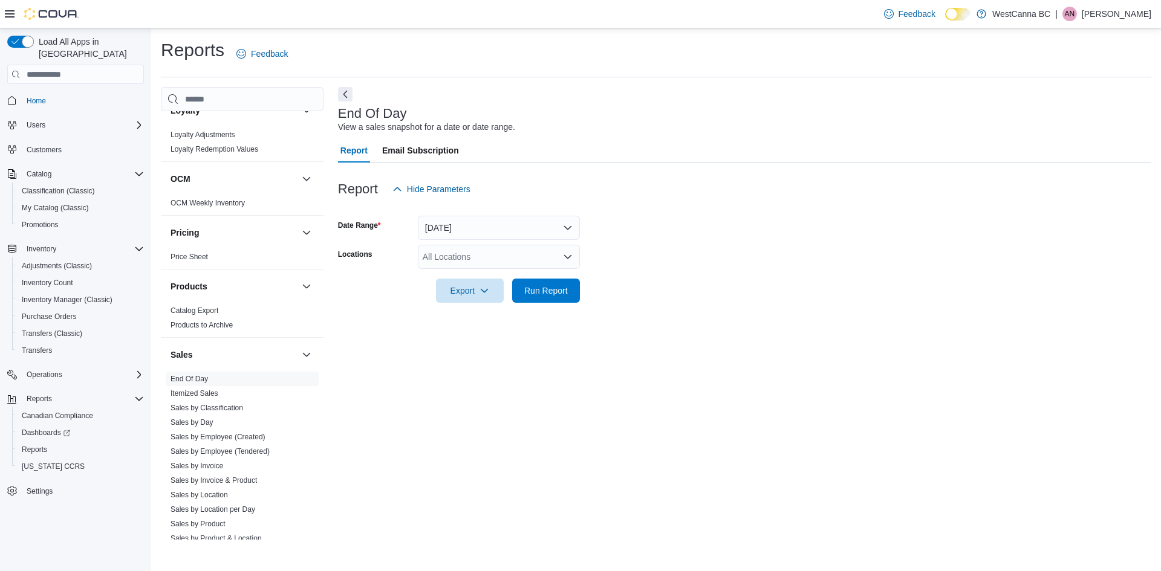
click at [479, 255] on div "All Locations" at bounding box center [499, 257] width 162 height 24
click at [499, 299] on span "WestCanna - Broadway" at bounding box center [514, 295] width 140 height 12
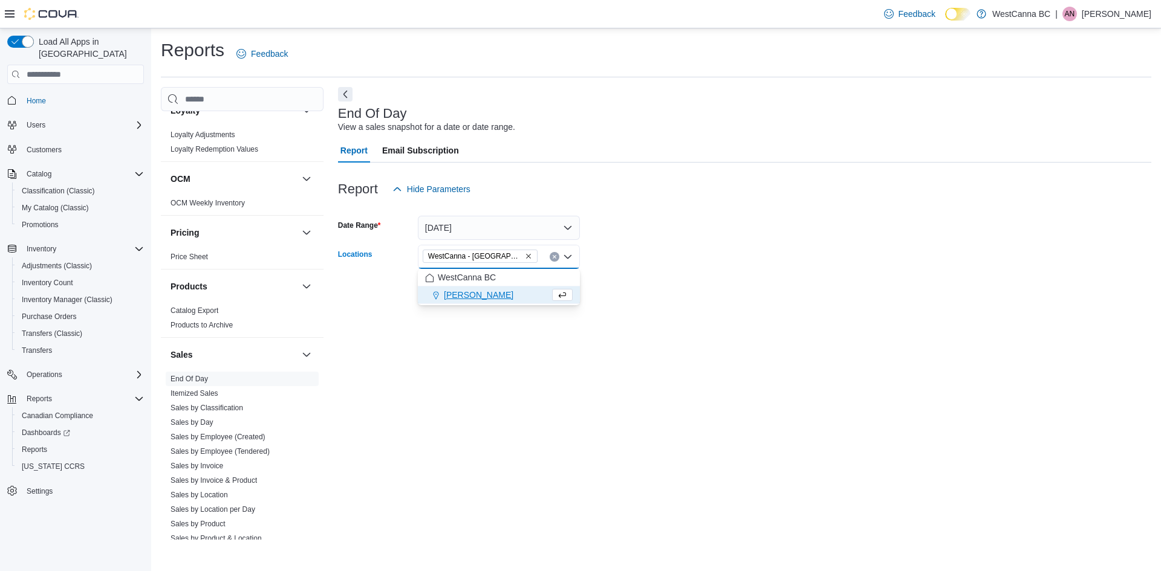
click at [704, 297] on form "Date Range Today Locations WestCanna - Broadway Combo box. Selected. WestCanna …" at bounding box center [744, 252] width 813 height 102
click at [560, 286] on span "Run Report" at bounding box center [546, 290] width 44 height 12
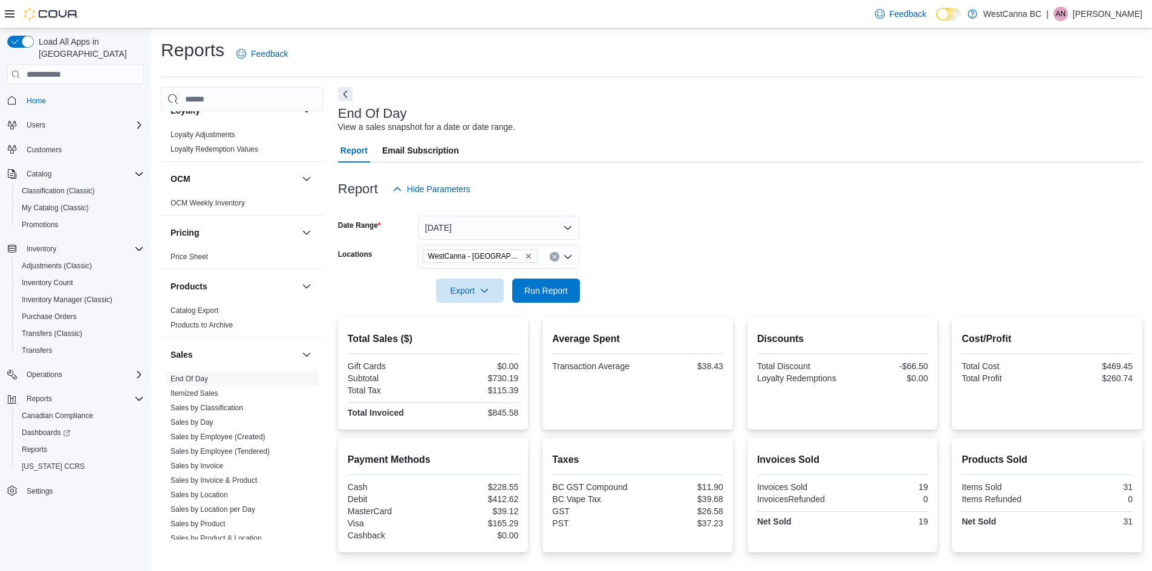
click at [508, 252] on span "WestCanna - Broadway" at bounding box center [480, 256] width 104 height 12
click at [526, 257] on icon "Remove WestCanna - Broadway from selection in this group" at bounding box center [528, 256] width 5 height 5
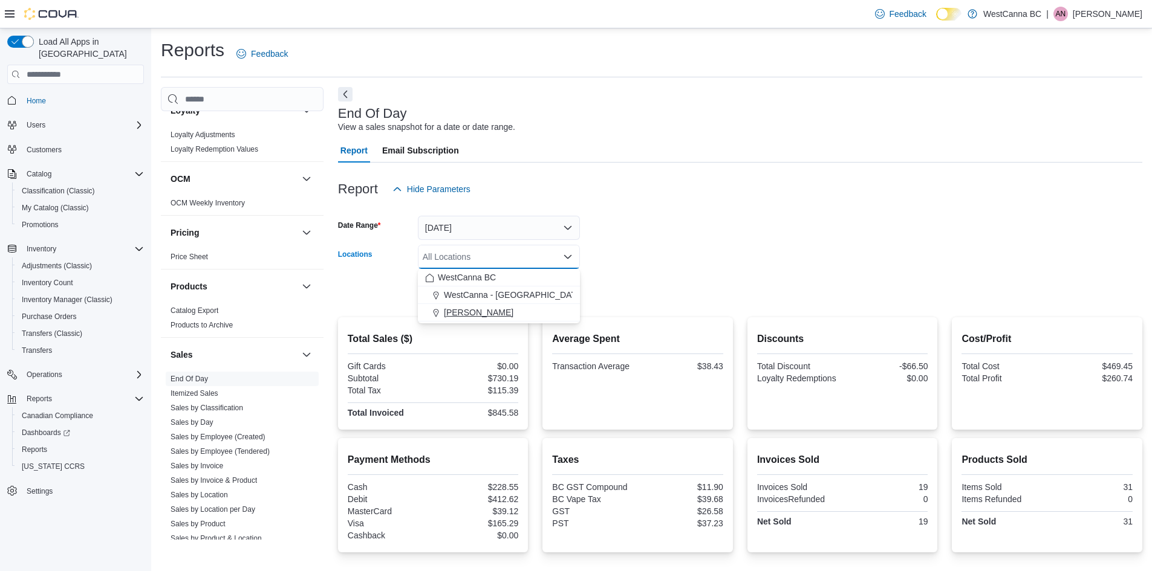
click at [512, 313] on span "WestCanna - Robson" at bounding box center [479, 313] width 70 height 12
click at [719, 278] on div at bounding box center [740, 274] width 804 height 10
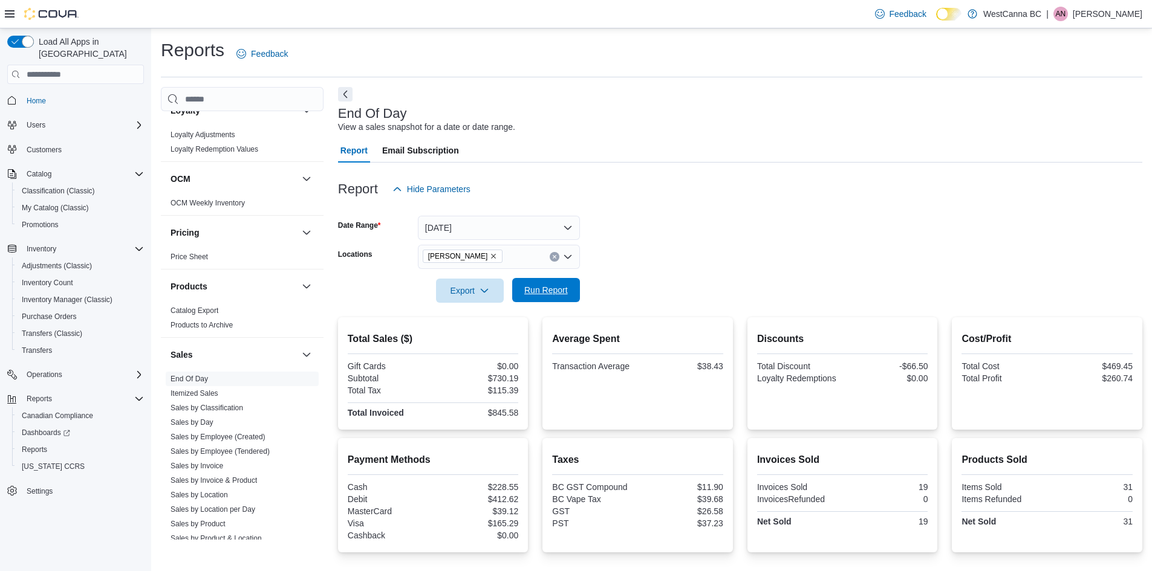
click at [552, 287] on span "Run Report" at bounding box center [546, 290] width 44 height 12
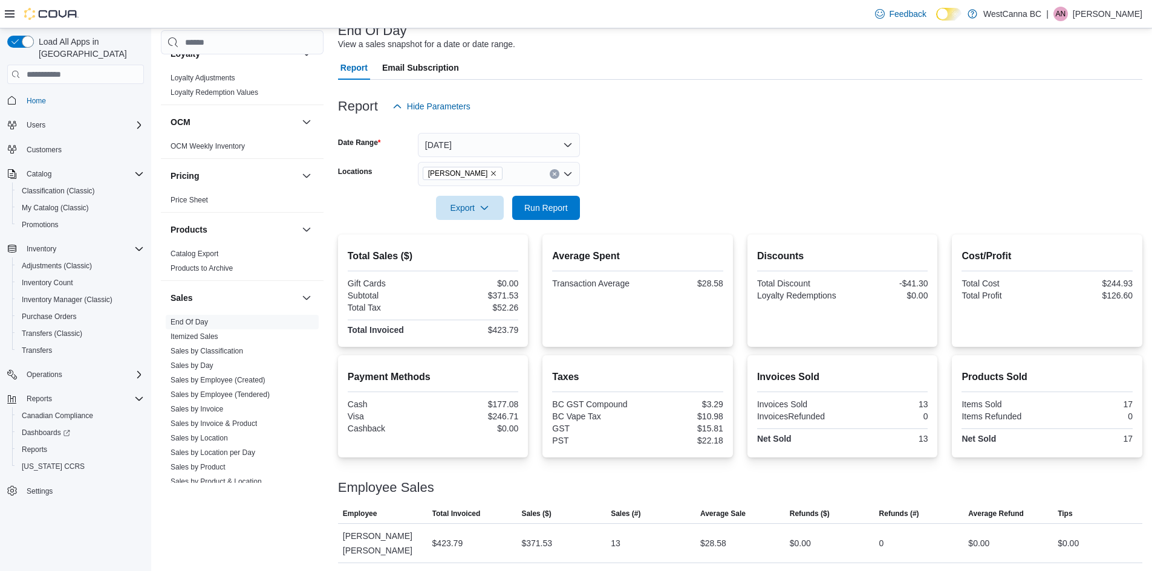
scroll to position [85, 0]
